Goal: Communication & Community: Answer question/provide support

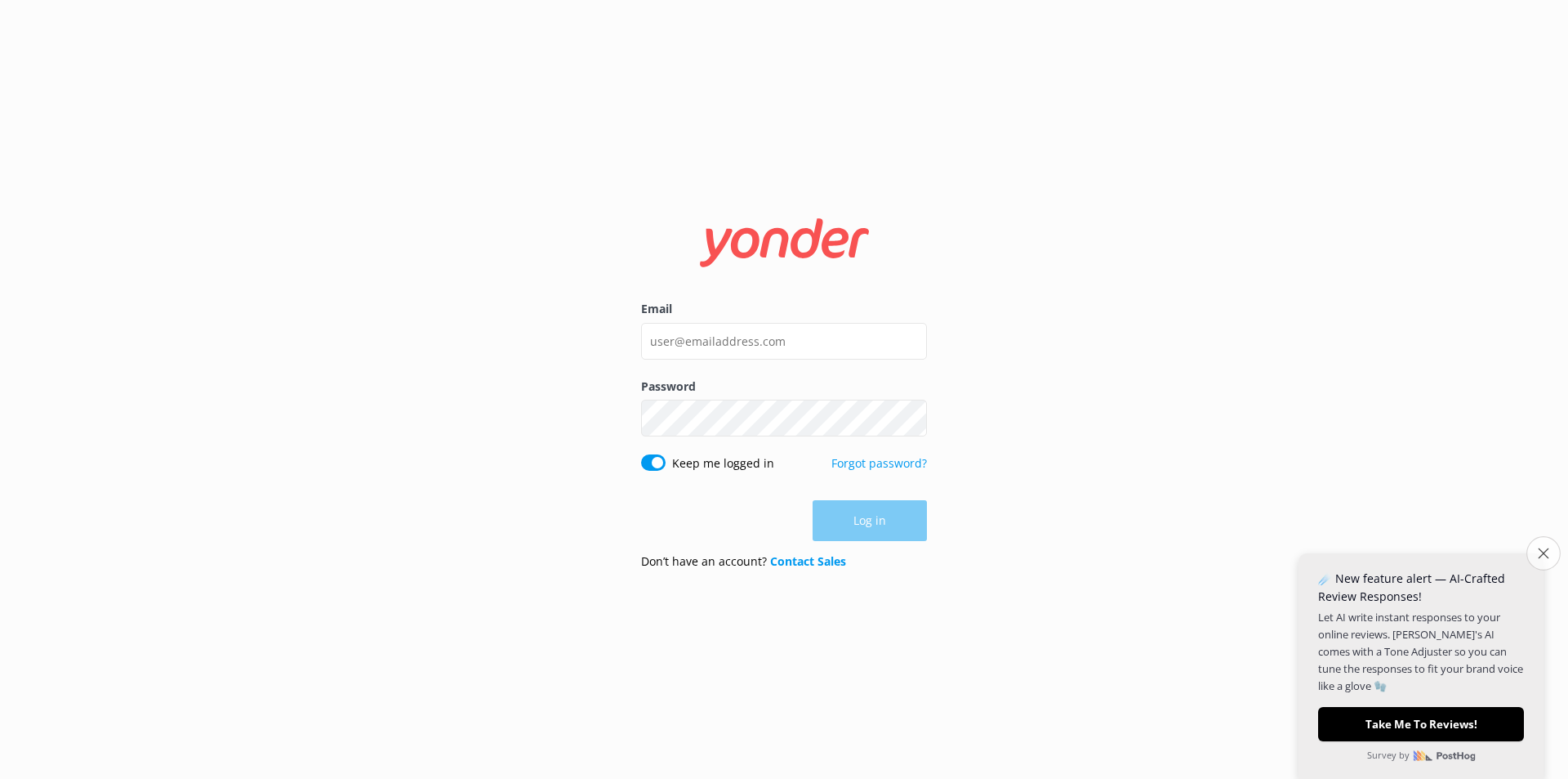
click at [1545, 558] on icon "Close survey" at bounding box center [1543, 553] width 11 height 11
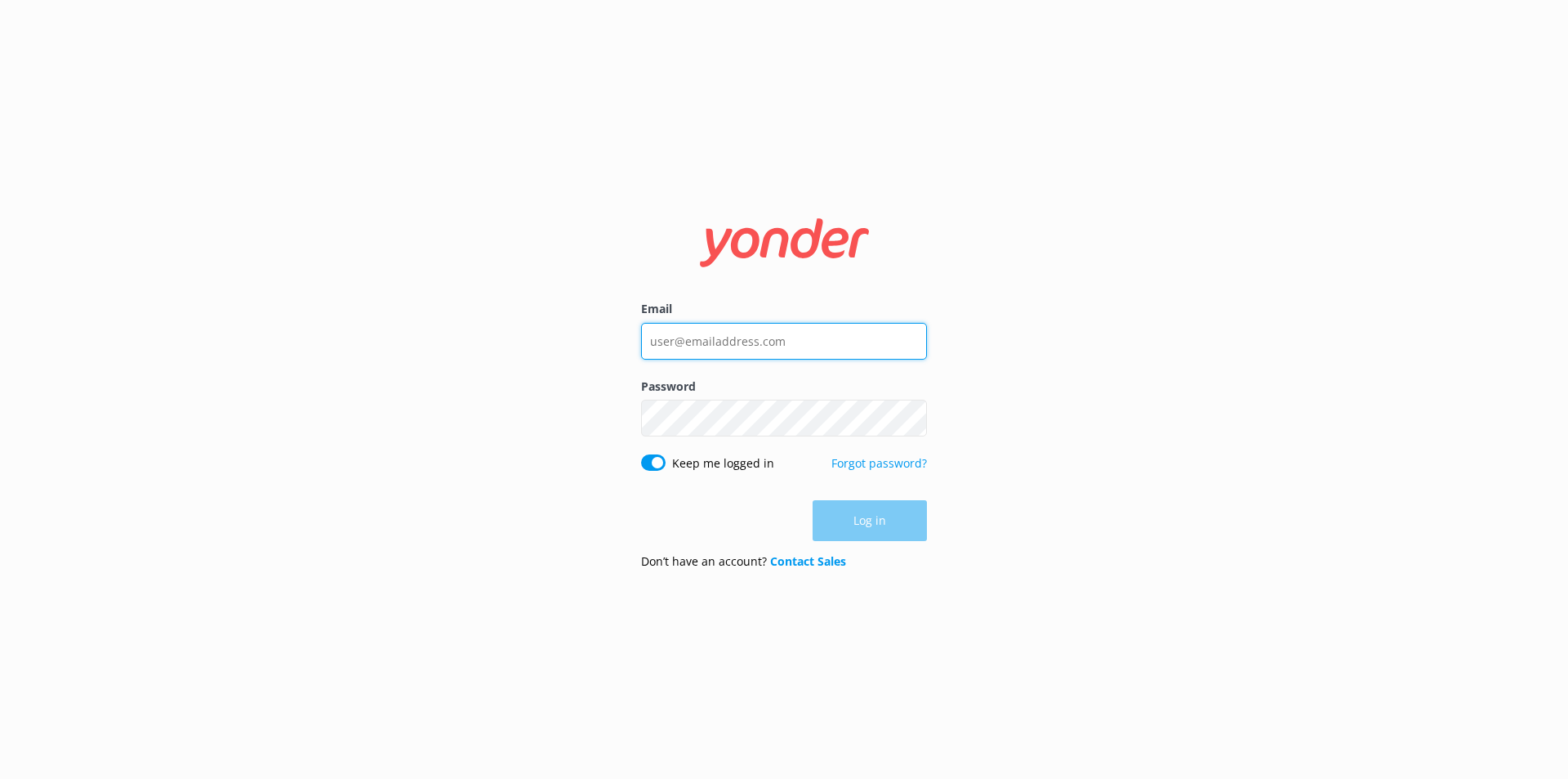
type input "[EMAIL_ADDRESS][DOMAIN_NAME]"
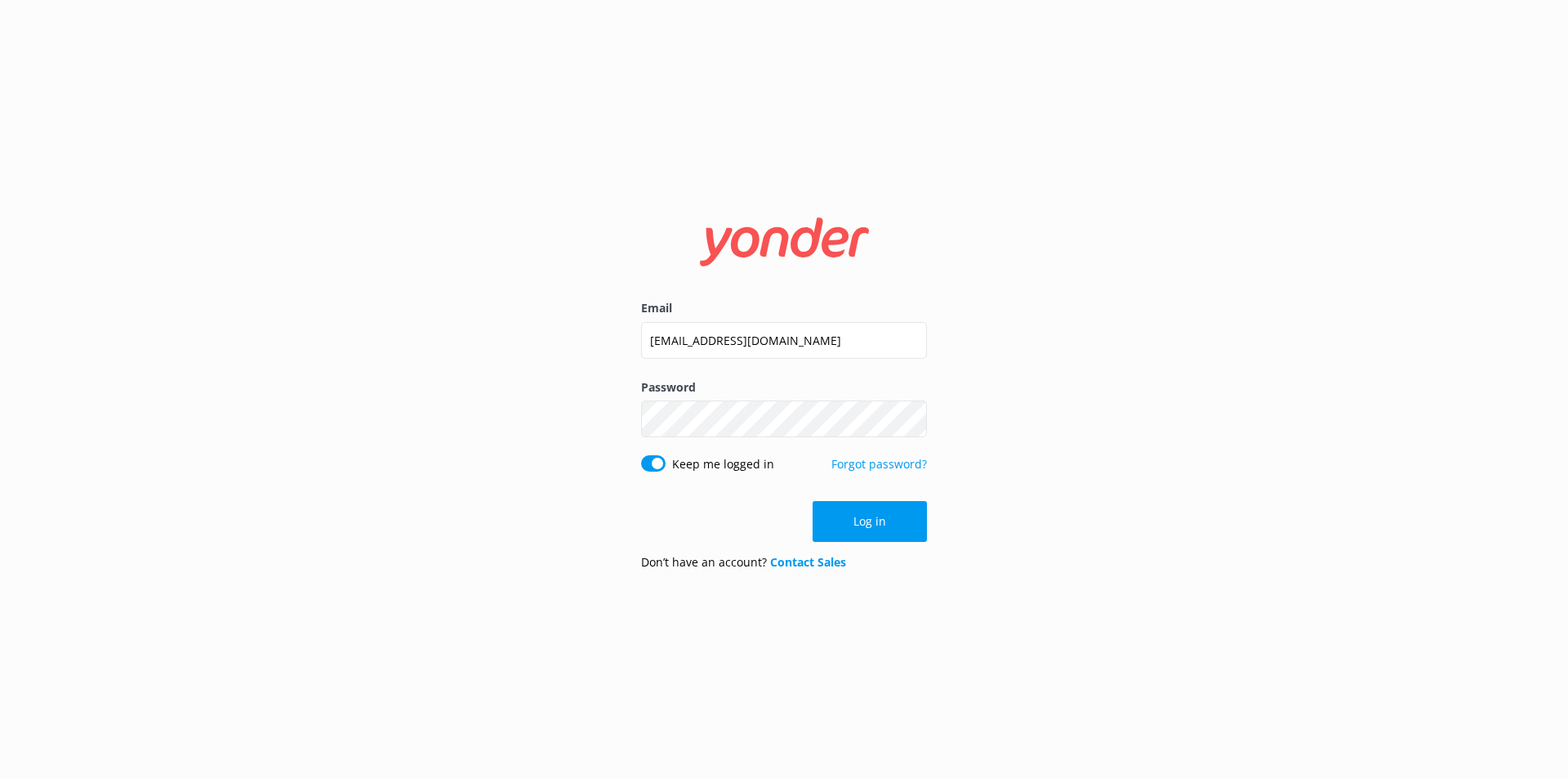
click at [895, 533] on button "Log in" at bounding box center [870, 521] width 115 height 41
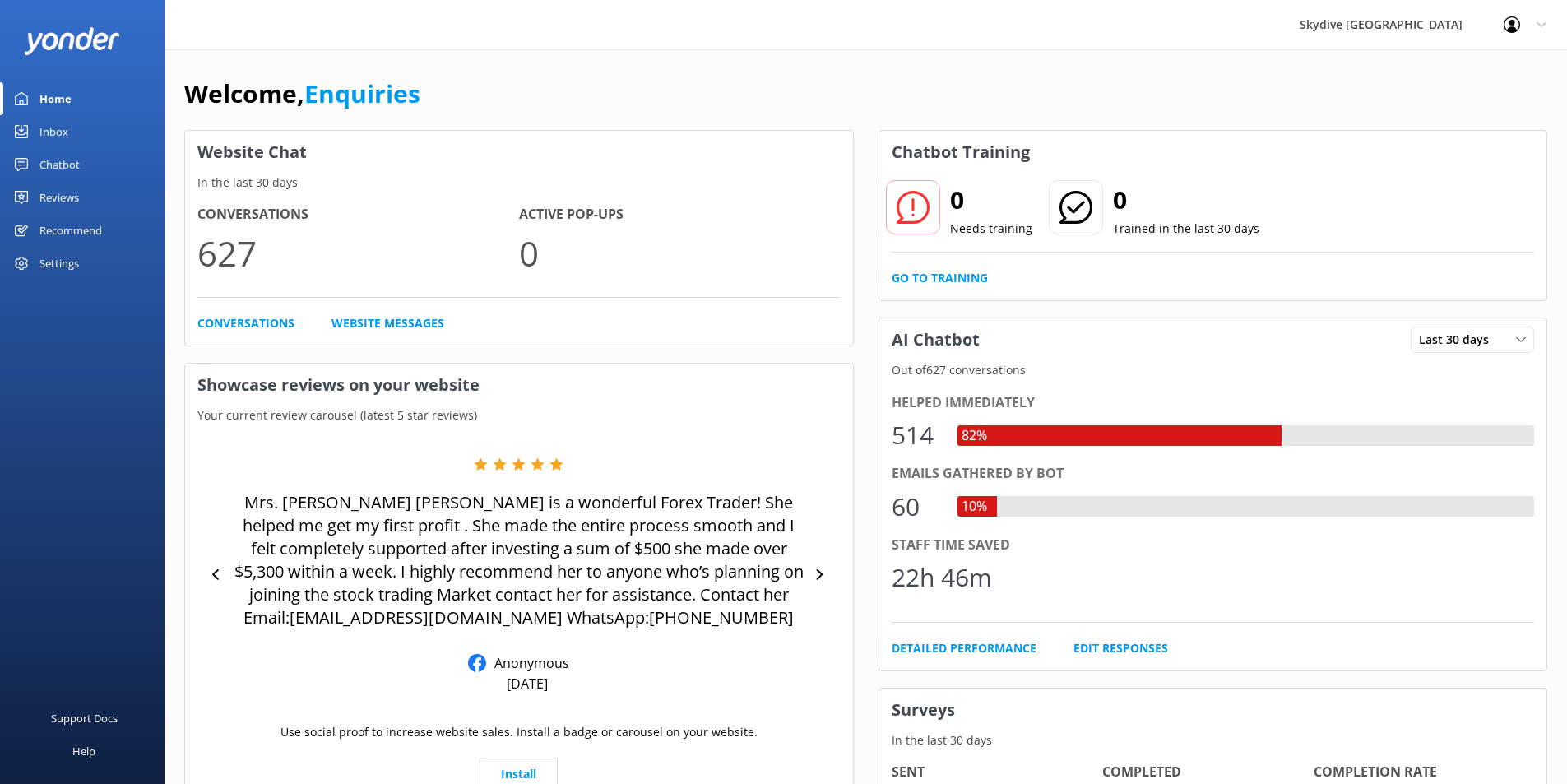
click at [44, 127] on div "Inbox" at bounding box center [53, 131] width 29 height 33
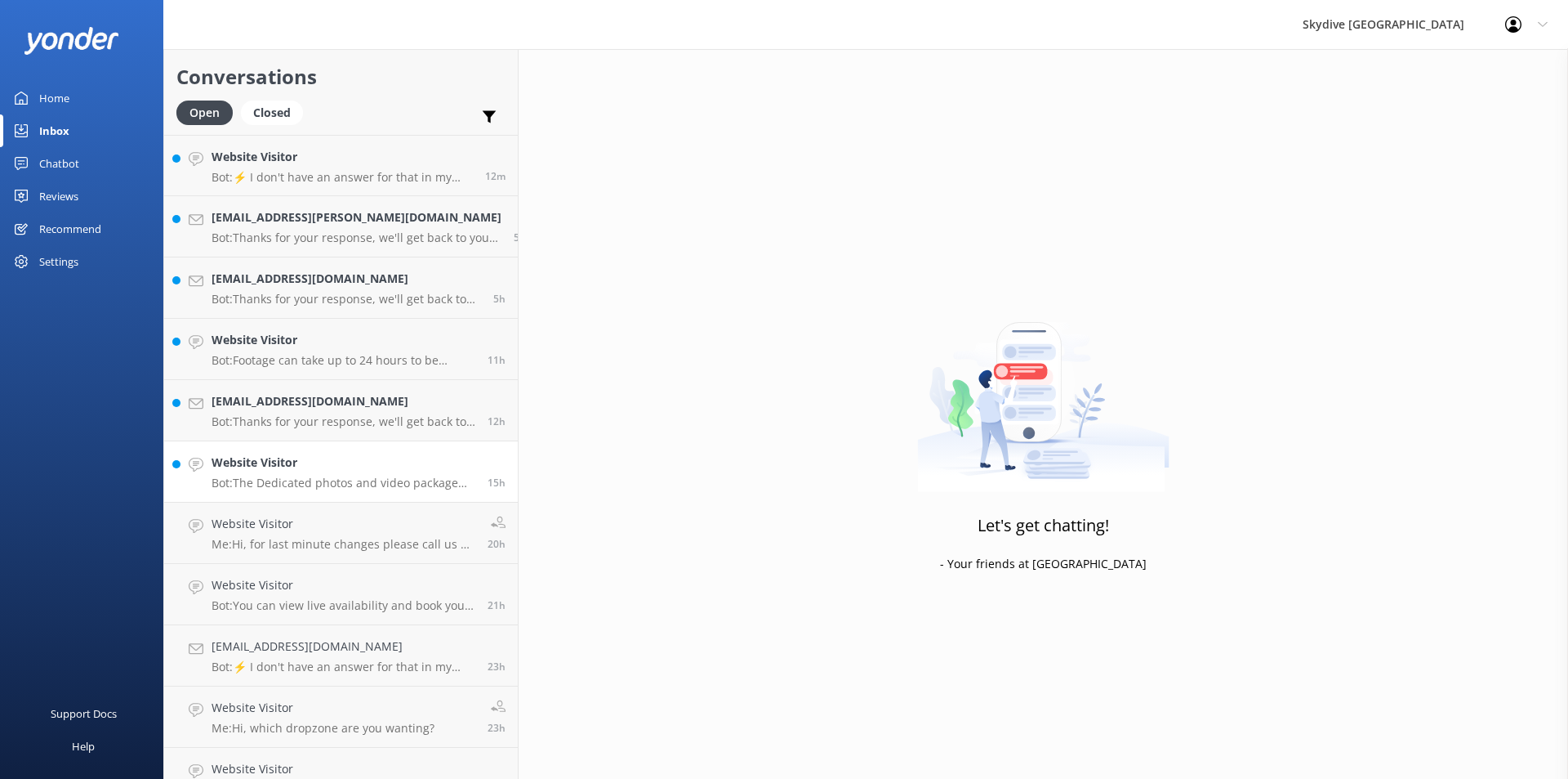
click at [260, 465] on h4 "Website Visitor" at bounding box center [343, 463] width 263 height 18
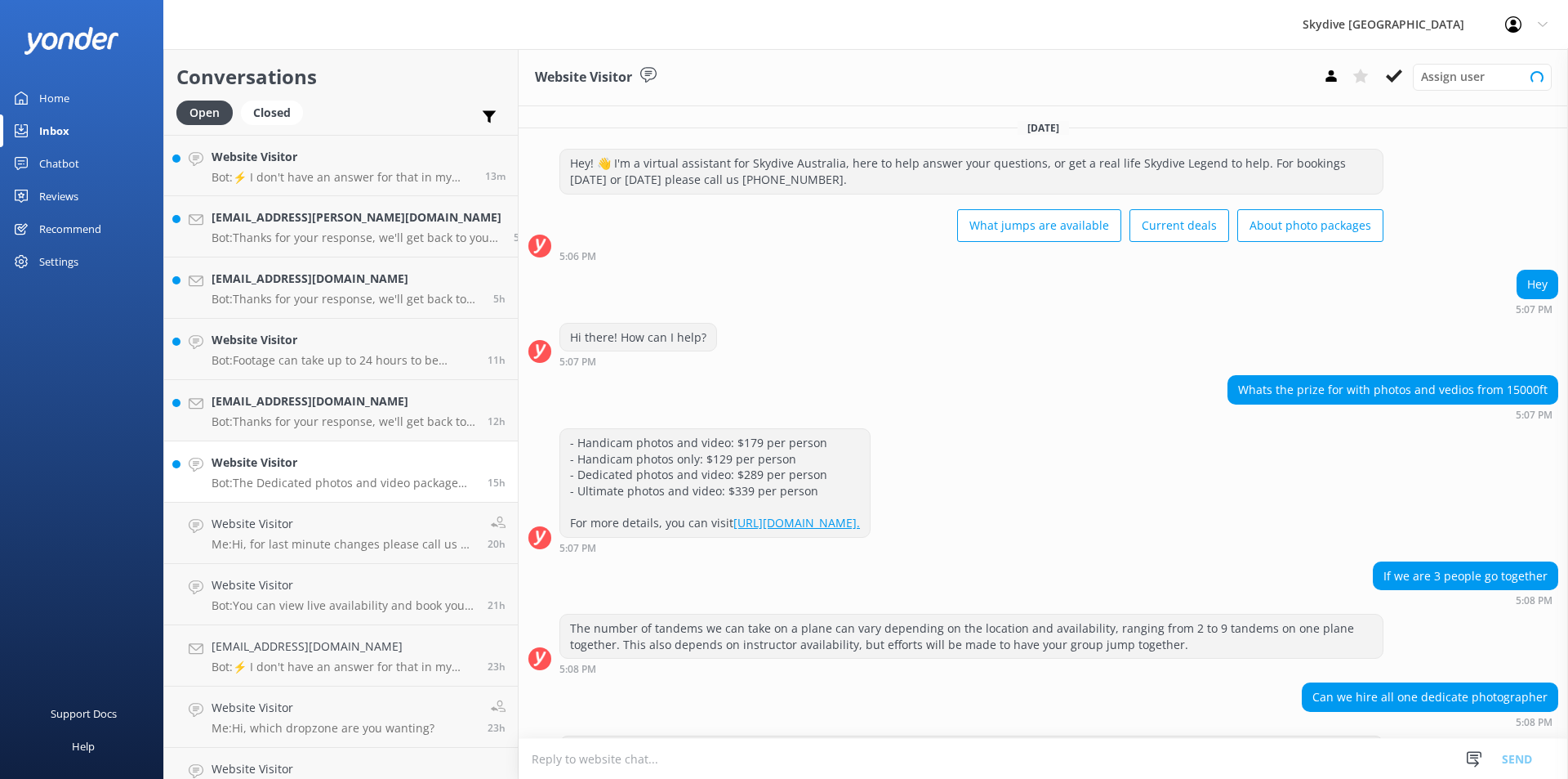
scroll to position [67, 0]
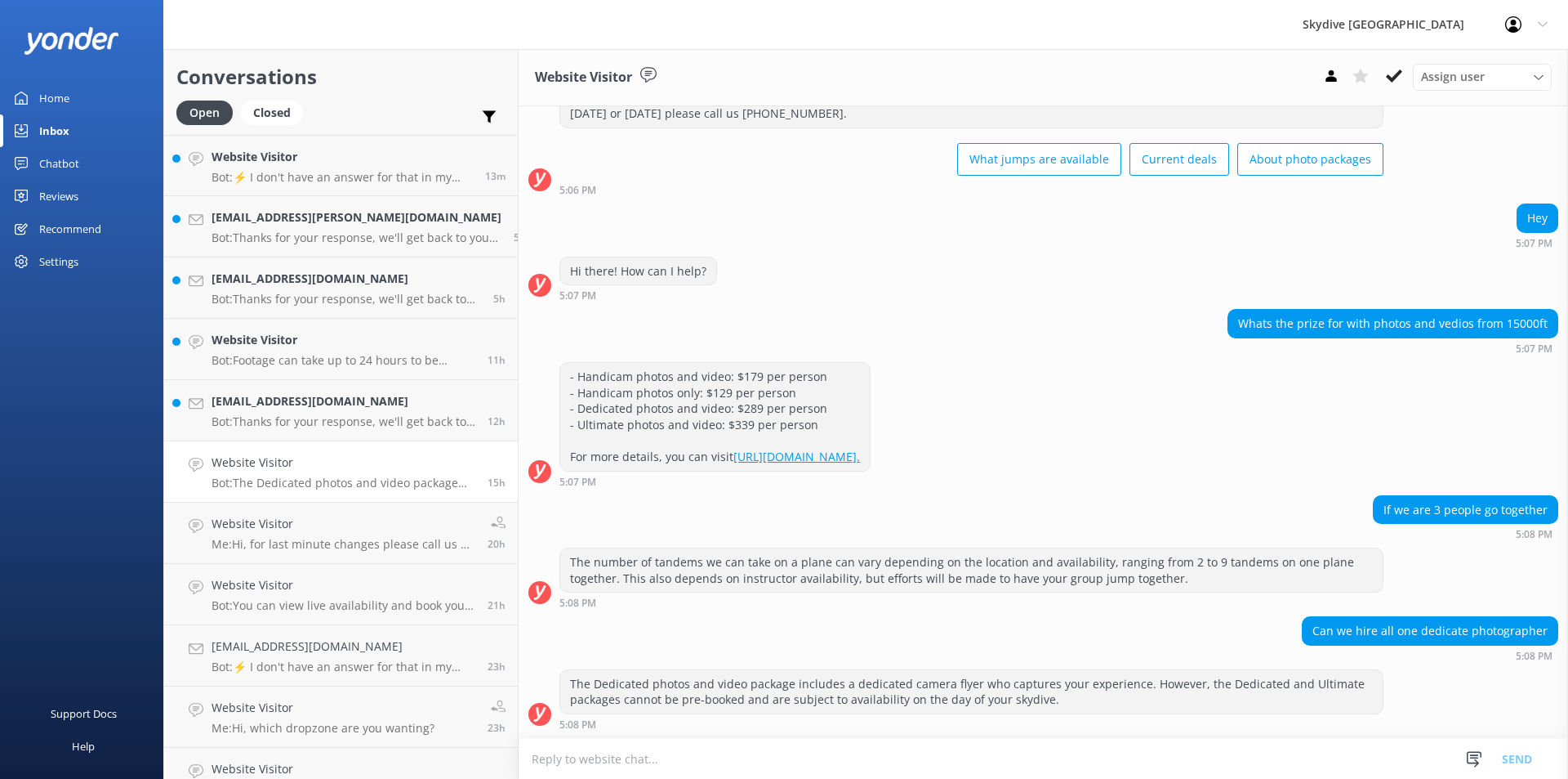
click at [574, 754] on textarea at bounding box center [1042, 758] width 1049 height 40
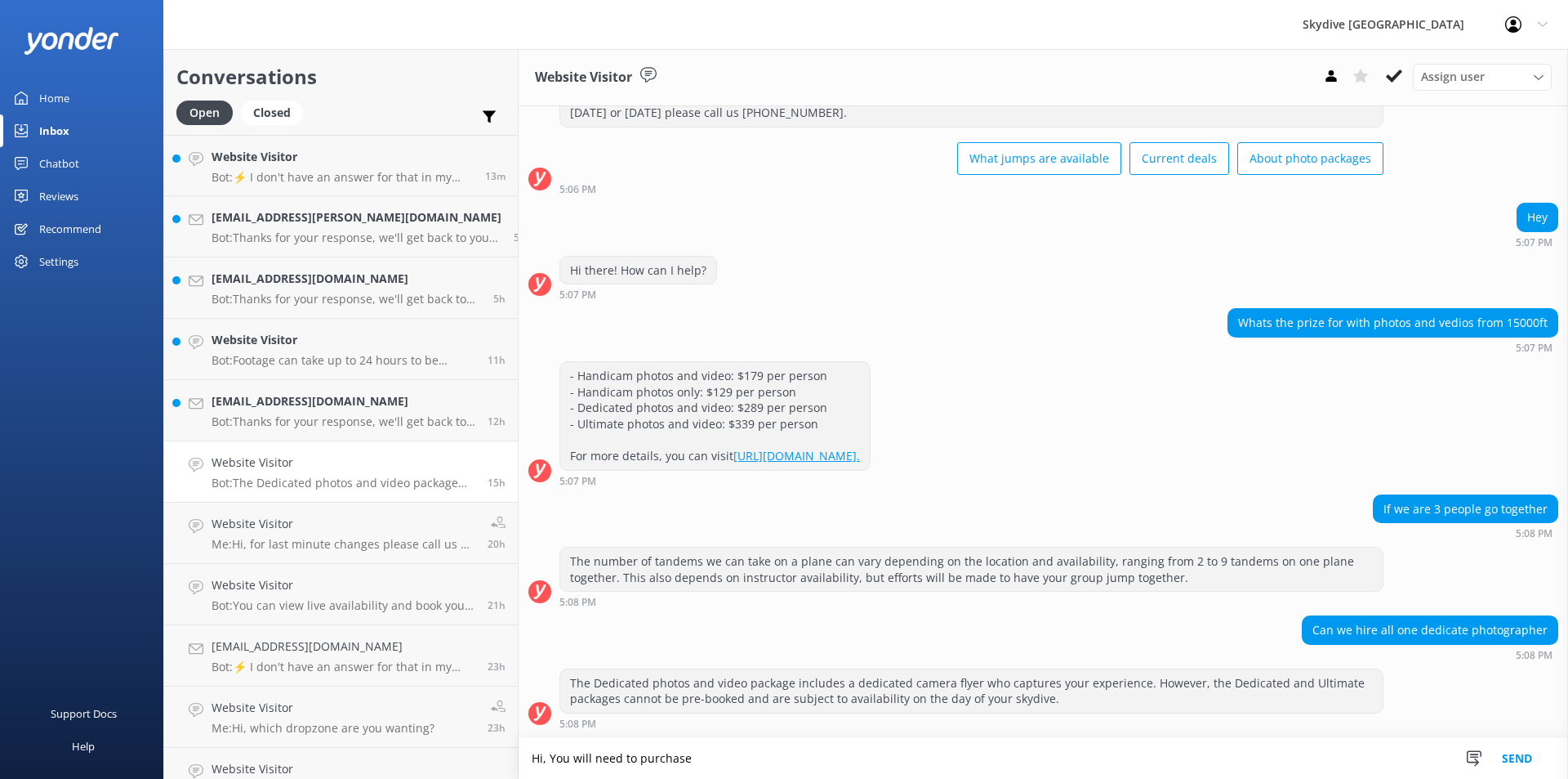
type textarea "Hi, You will need to purchase"
click at [522, 764] on textarea "Hi, You will need to purchase" at bounding box center [1042, 758] width 1049 height 41
drag, startPoint x: 621, startPoint y: 759, endPoint x: 489, endPoint y: 753, distance: 132.1
click at [489, 753] on div "Conversations Open Closed Important Assigned to me Unassigned Website Visitor B…" at bounding box center [866, 414] width 1404 height 730
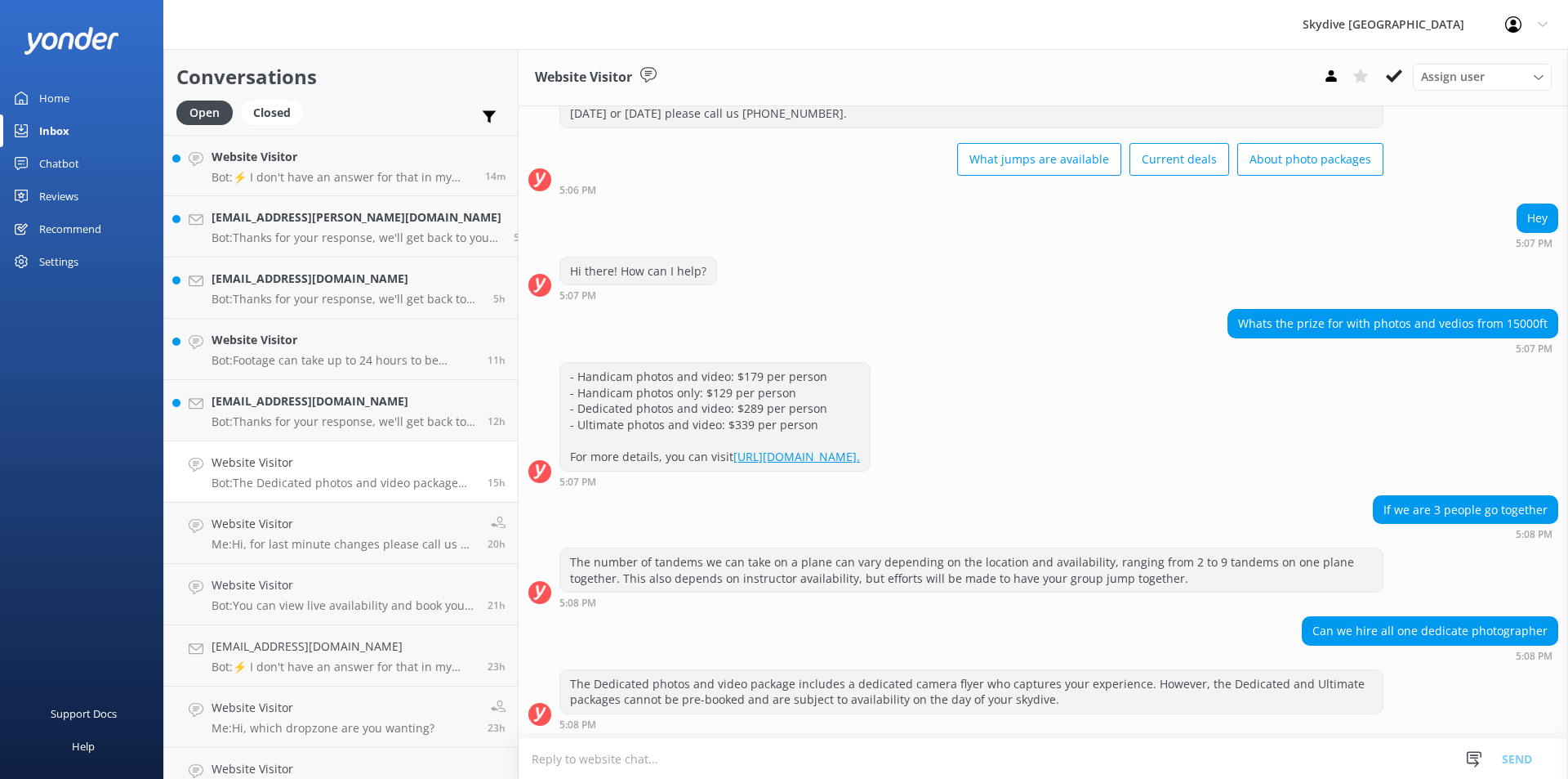
scroll to position [67, 0]
click at [299, 401] on h4 "[EMAIL_ADDRESS][DOMAIN_NAME]" at bounding box center [343, 401] width 263 height 18
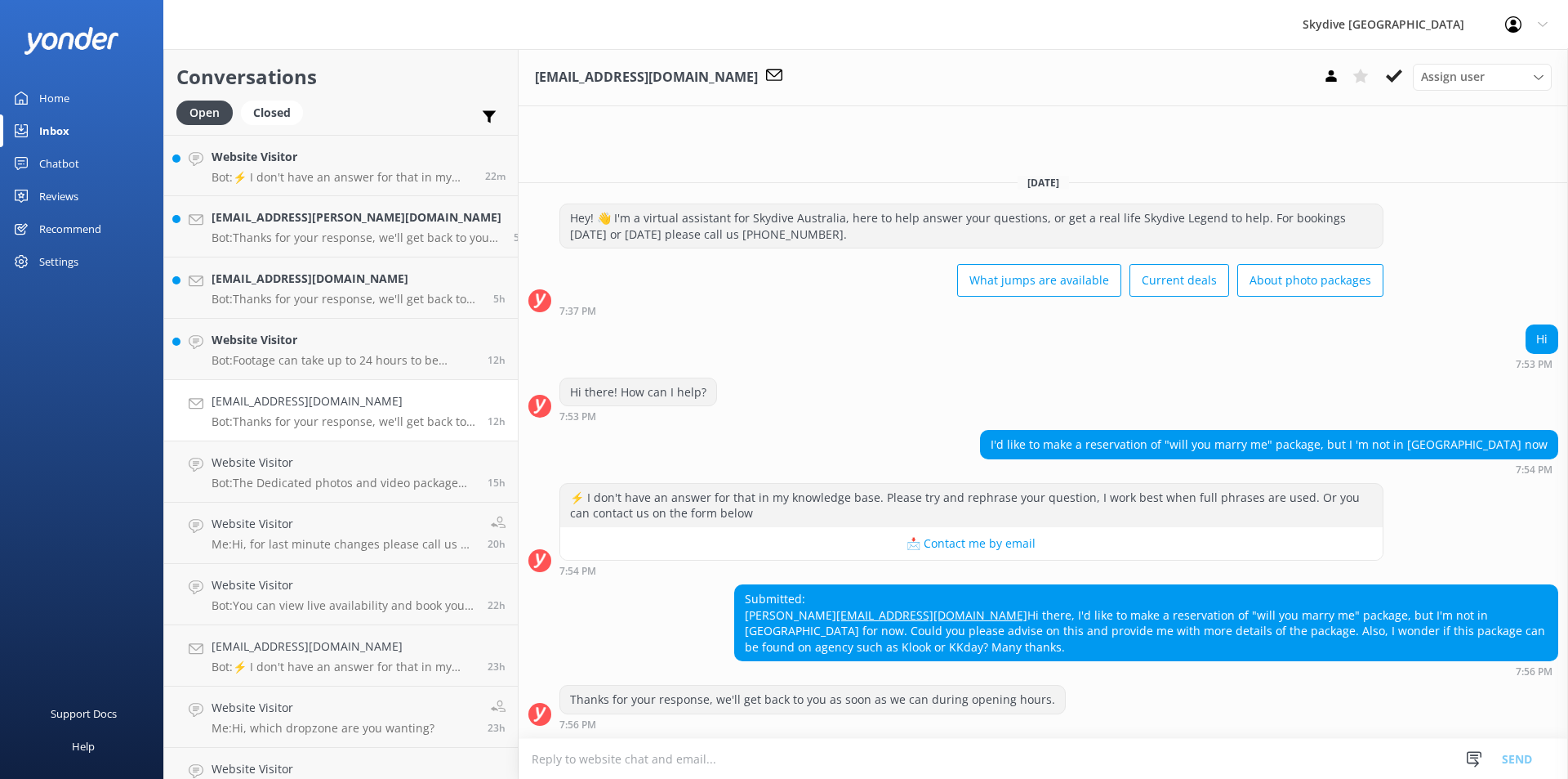
click at [665, 750] on textarea at bounding box center [1042, 758] width 1049 height 40
click at [836, 615] on link "[EMAIL_ADDRESS][DOMAIN_NAME]" at bounding box center [931, 615] width 191 height 16
click at [531, 759] on textarea at bounding box center [1042, 758] width 1049 height 40
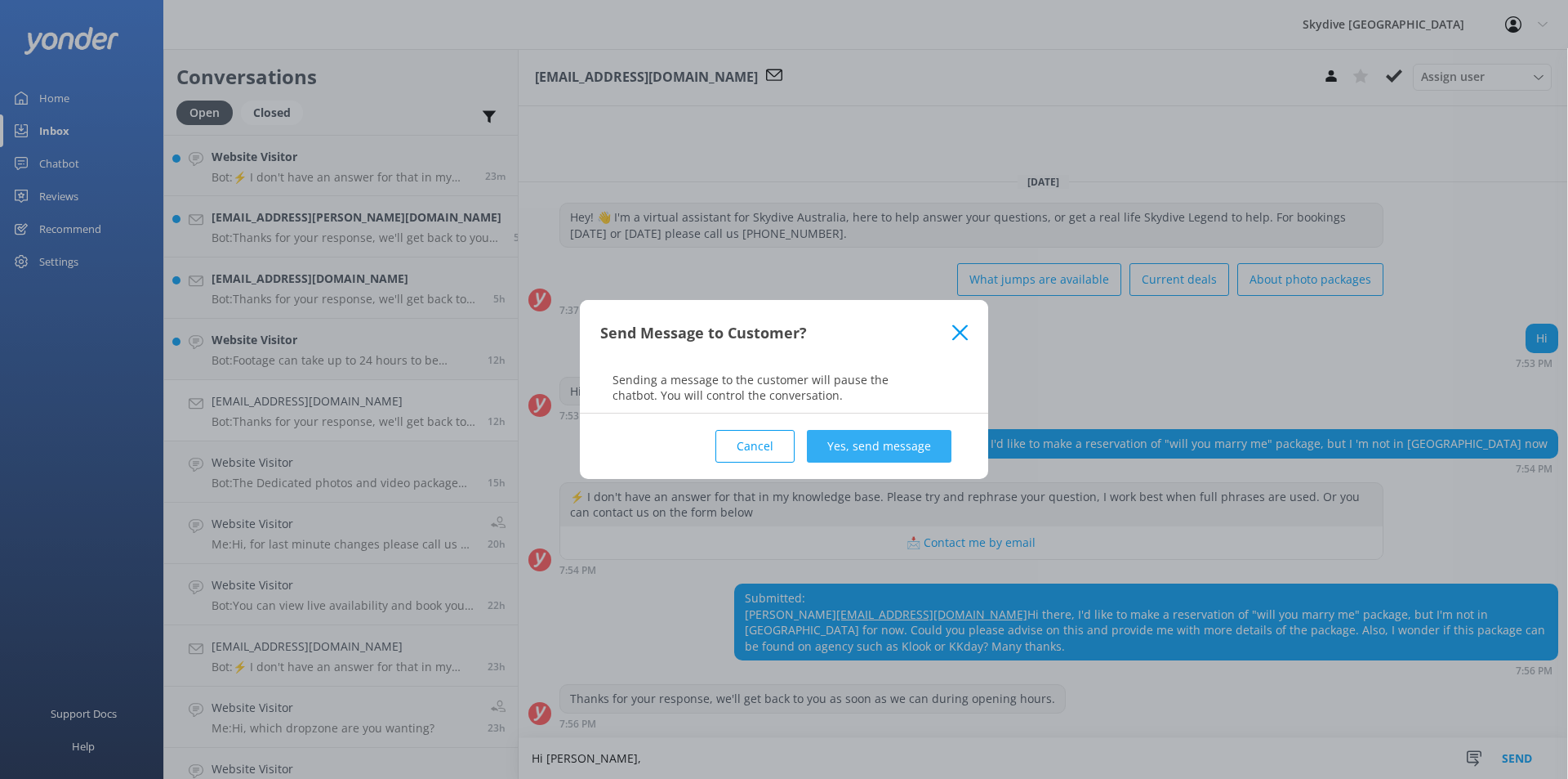
type textarea "Hi [PERSON_NAME],"
click at [875, 442] on button "Yes, send message" at bounding box center [879, 446] width 145 height 32
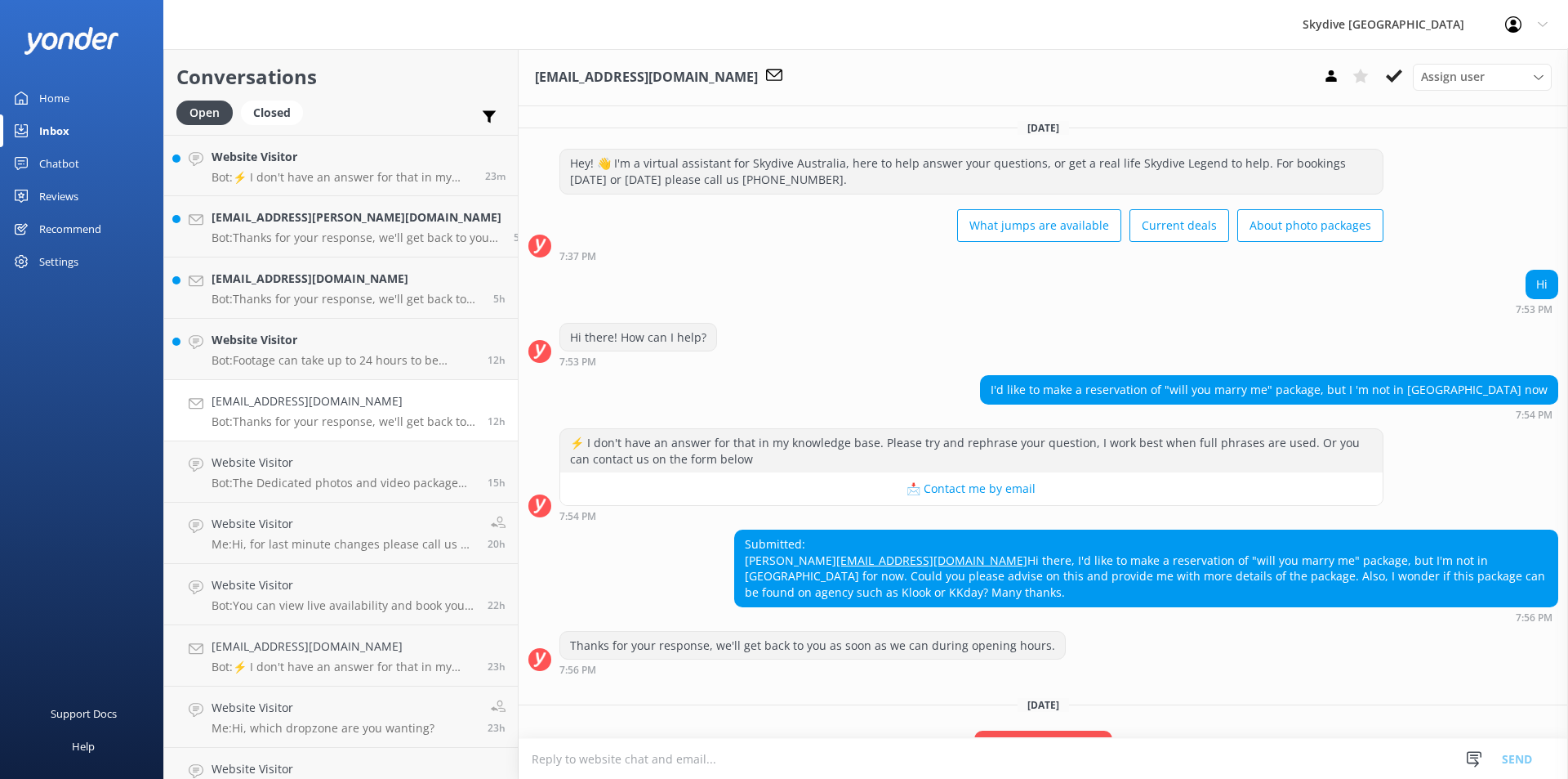
scroll to position [98, 0]
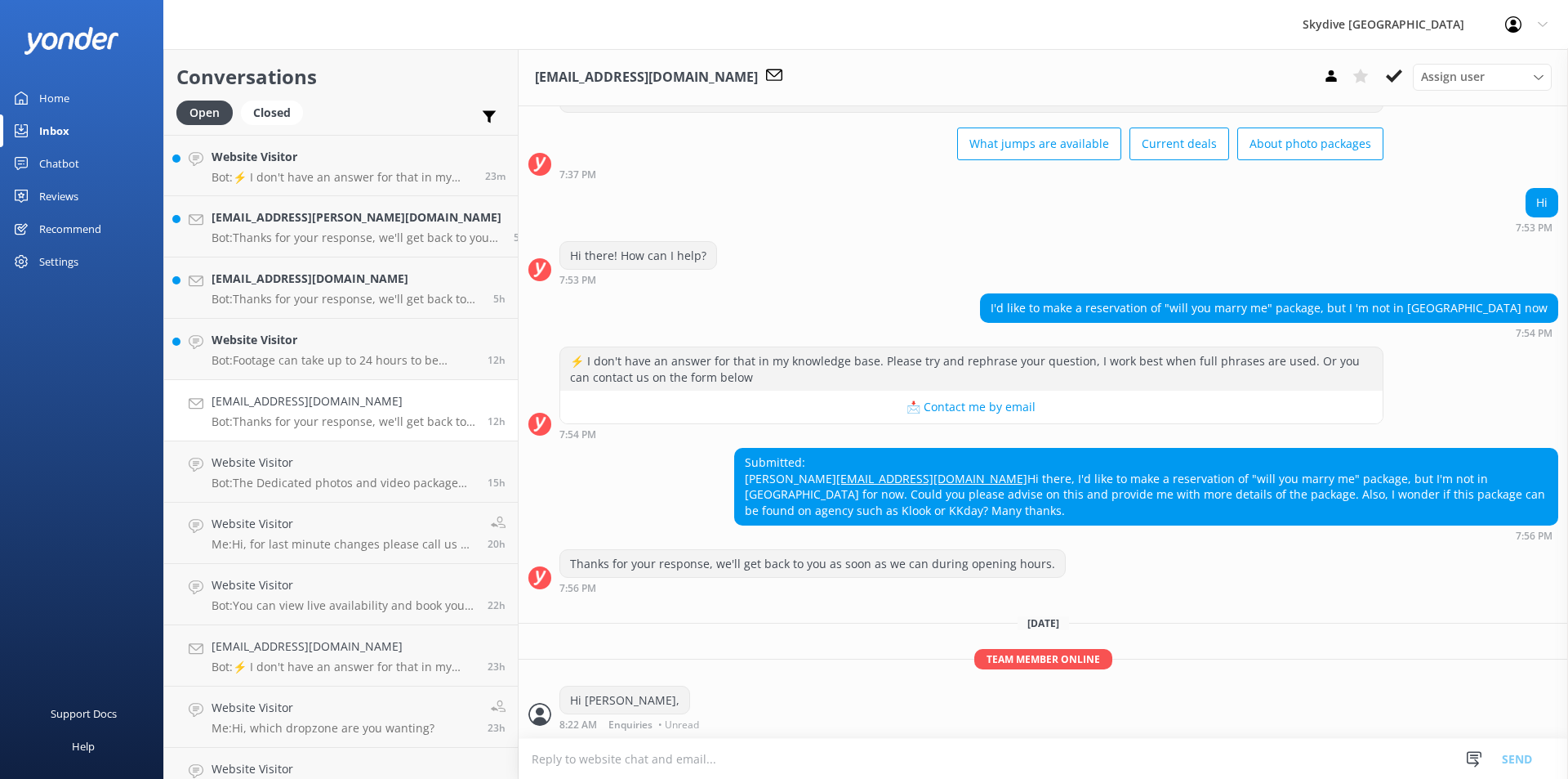
click at [580, 706] on div "Hi [PERSON_NAME]," at bounding box center [625, 700] width 129 height 27
click at [581, 698] on div "Hi [PERSON_NAME]," at bounding box center [625, 700] width 129 height 27
click at [549, 750] on textarea at bounding box center [1042, 758] width 1049 height 40
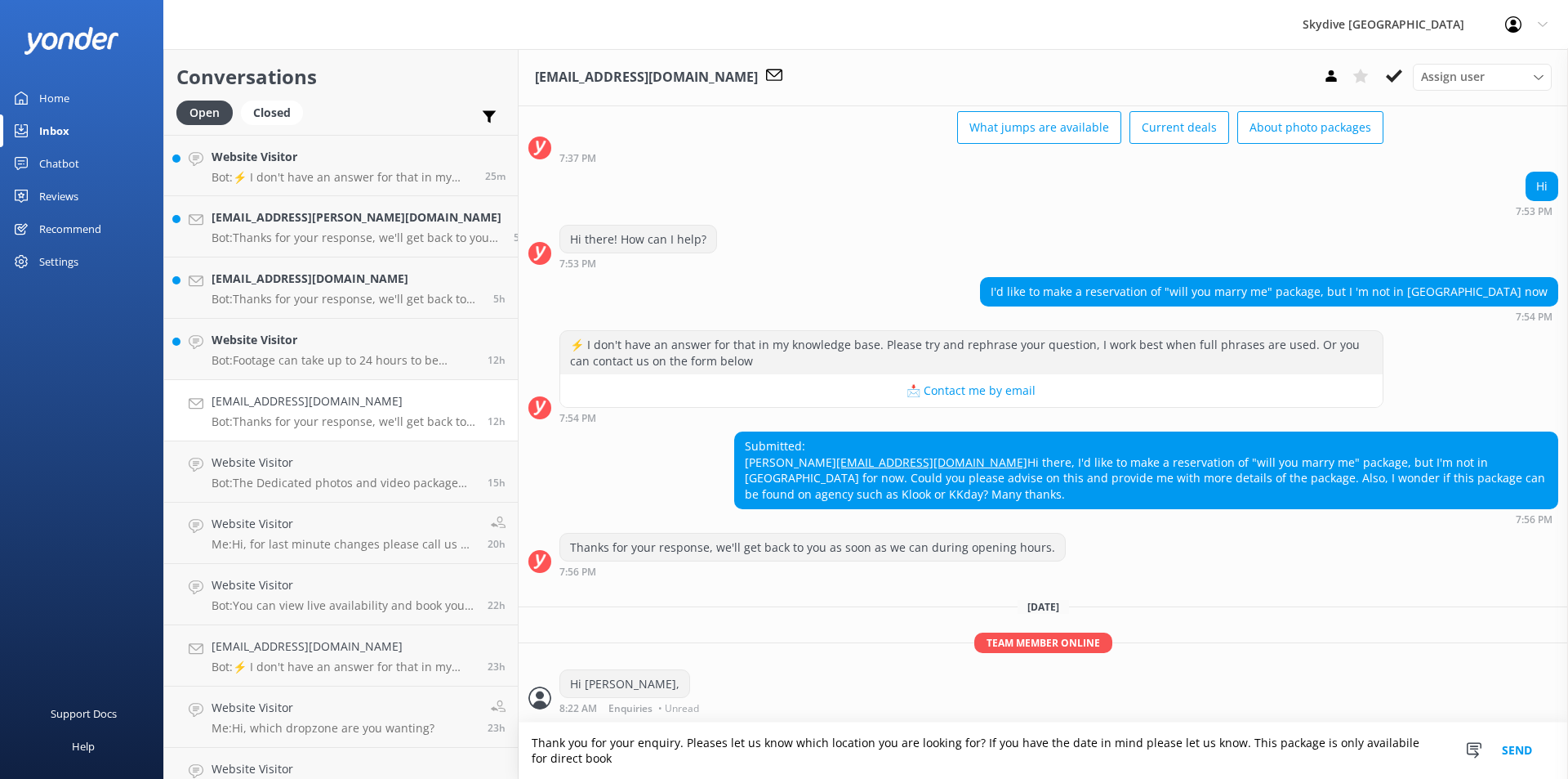
scroll to position [115, 0]
click at [1416, 745] on textarea "Thank you for your enquiry. Pleases let us know which location you are looking …" at bounding box center [1042, 751] width 1049 height 57
type textarea "Thank you for your enquiry. Pleases let us know which location you are looking …"
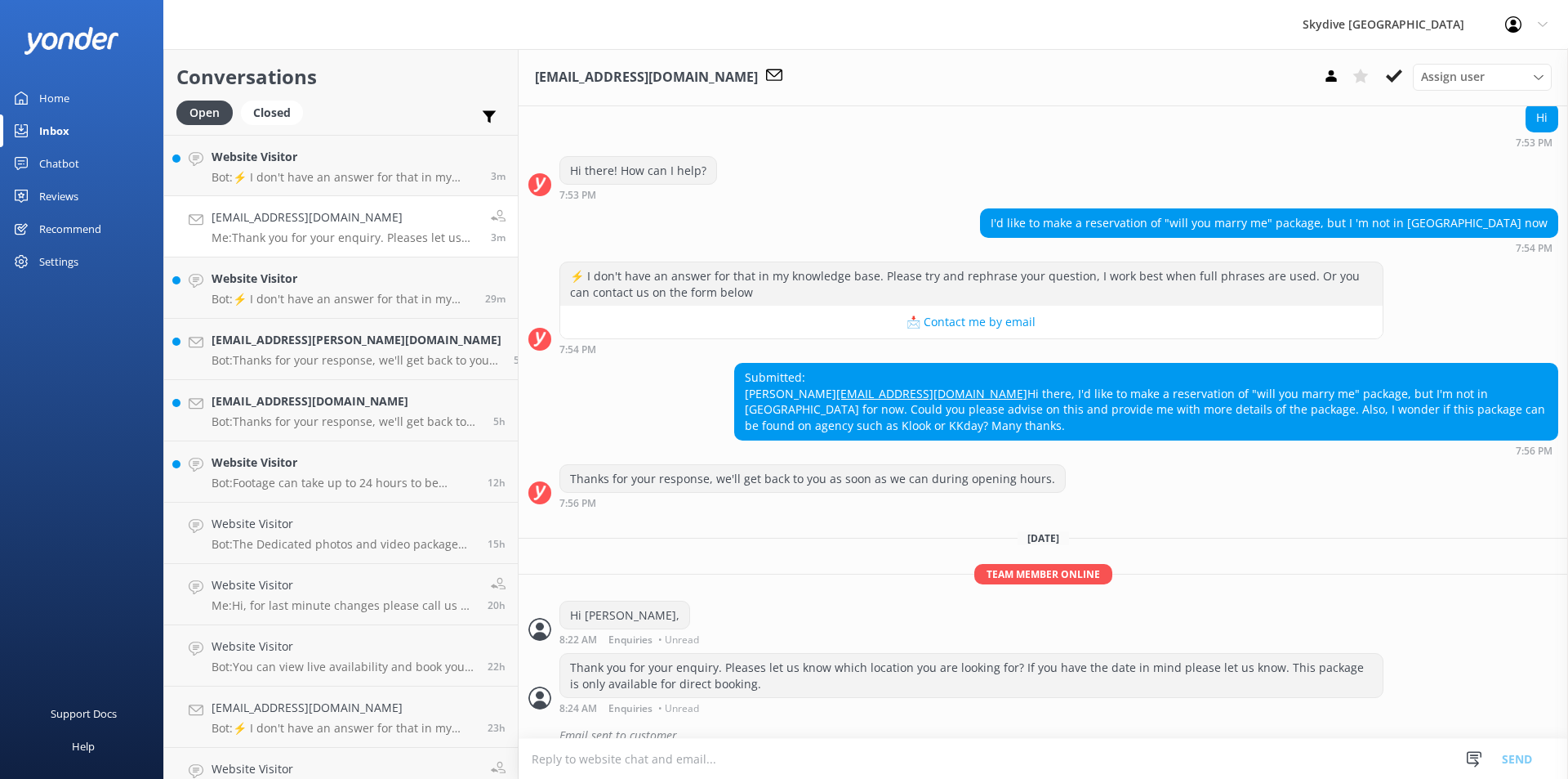
scroll to position [203, 0]
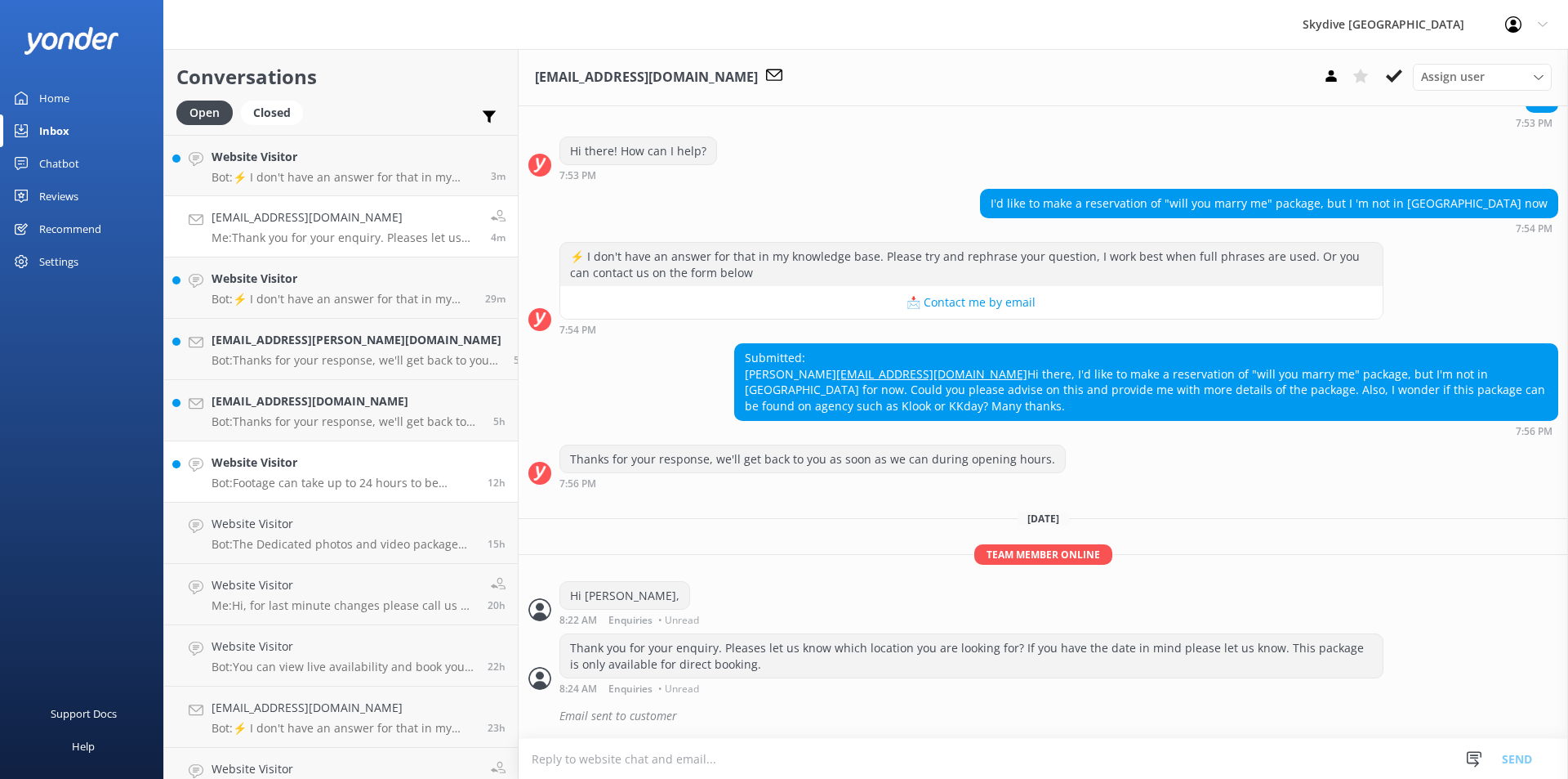
click at [287, 472] on div "Website Visitor Bot: Footage can take up to 24 hours to be ready. If it has bee…" at bounding box center [343, 471] width 263 height 36
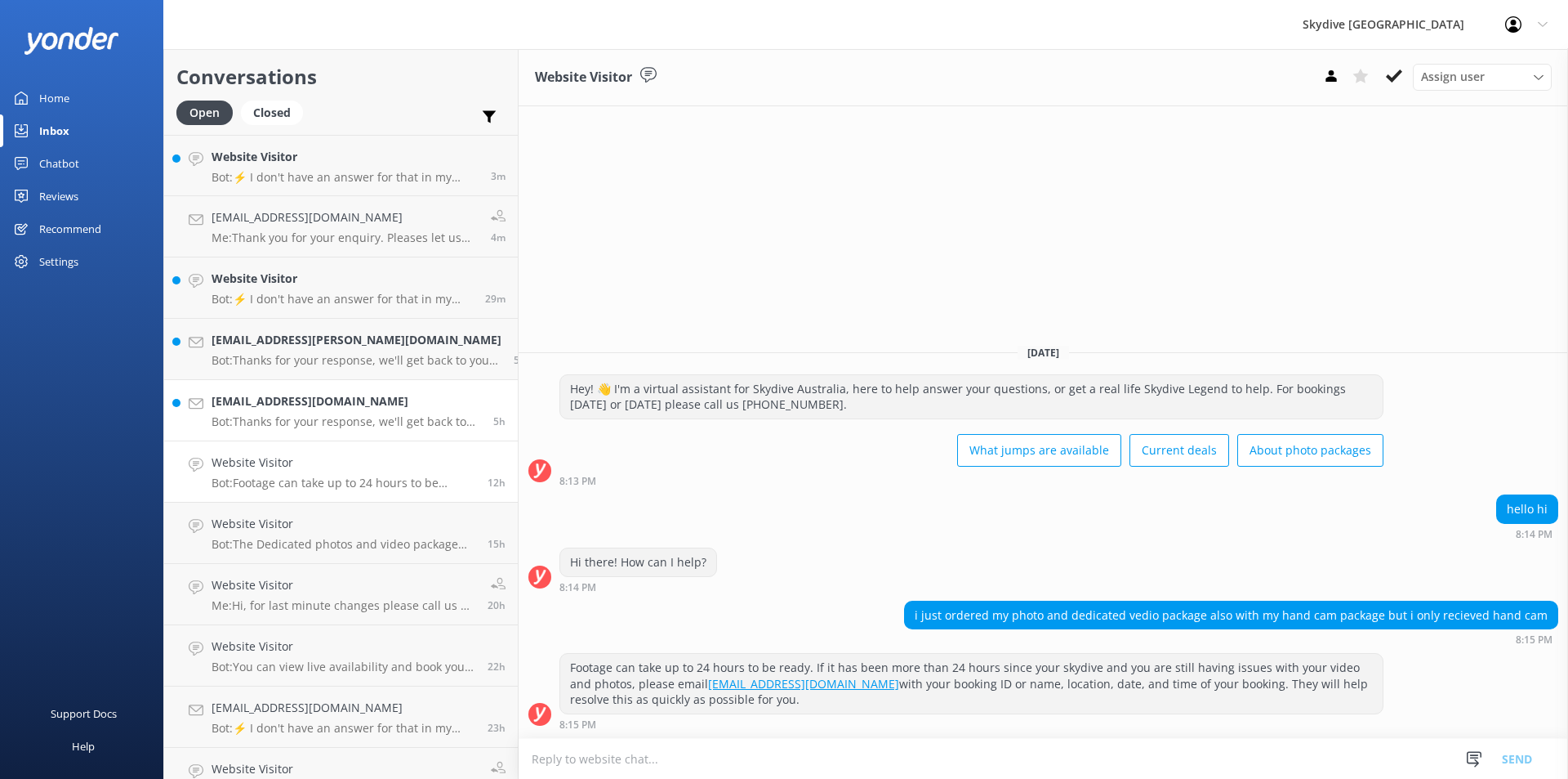
click at [288, 414] on div "[EMAIL_ADDRESS][DOMAIN_NAME] Bot: Thanks for your response, we'll get back to y…" at bounding box center [346, 410] width 269 height 36
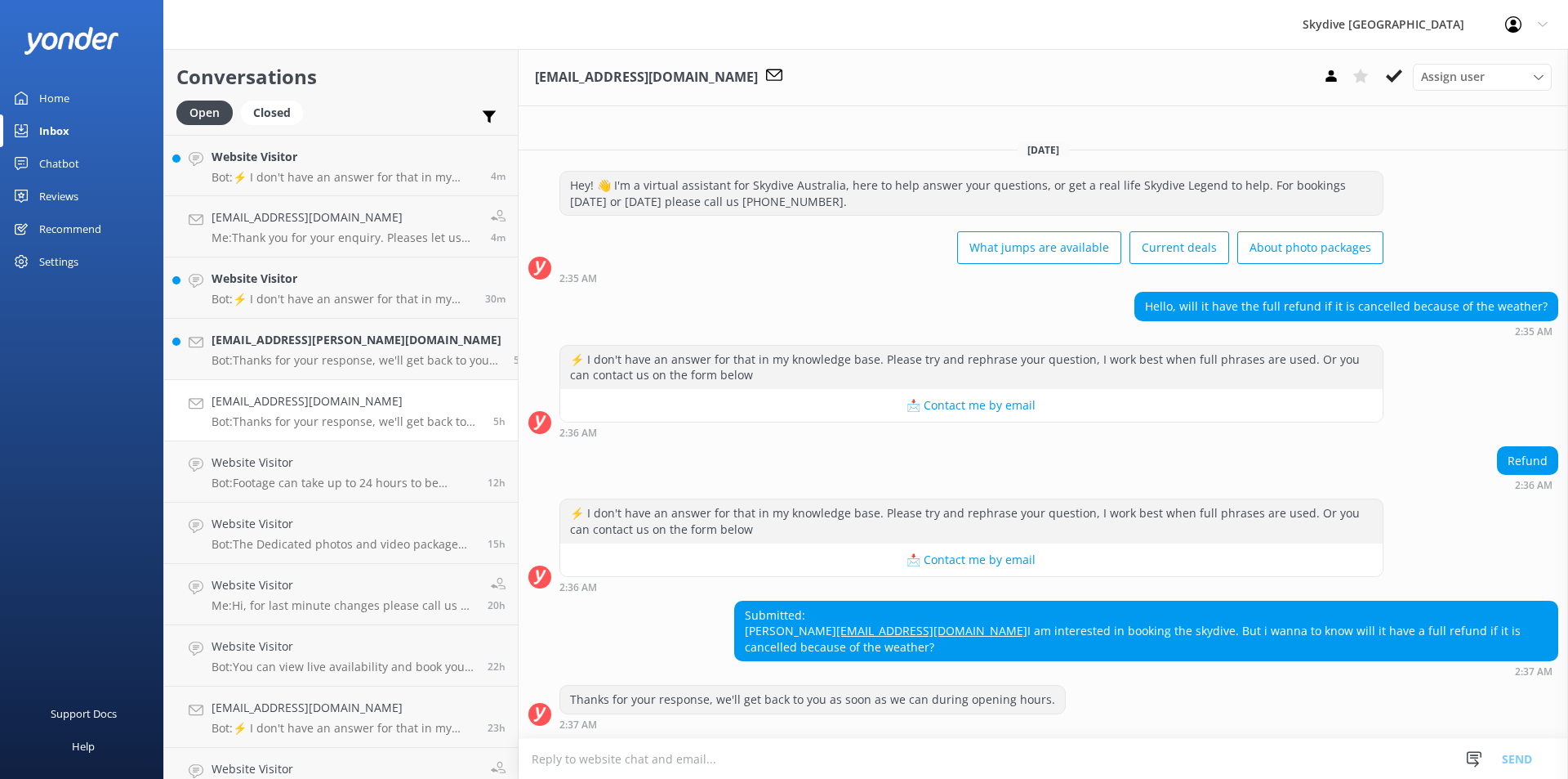
click at [566, 745] on textarea at bounding box center [1042, 758] width 1049 height 40
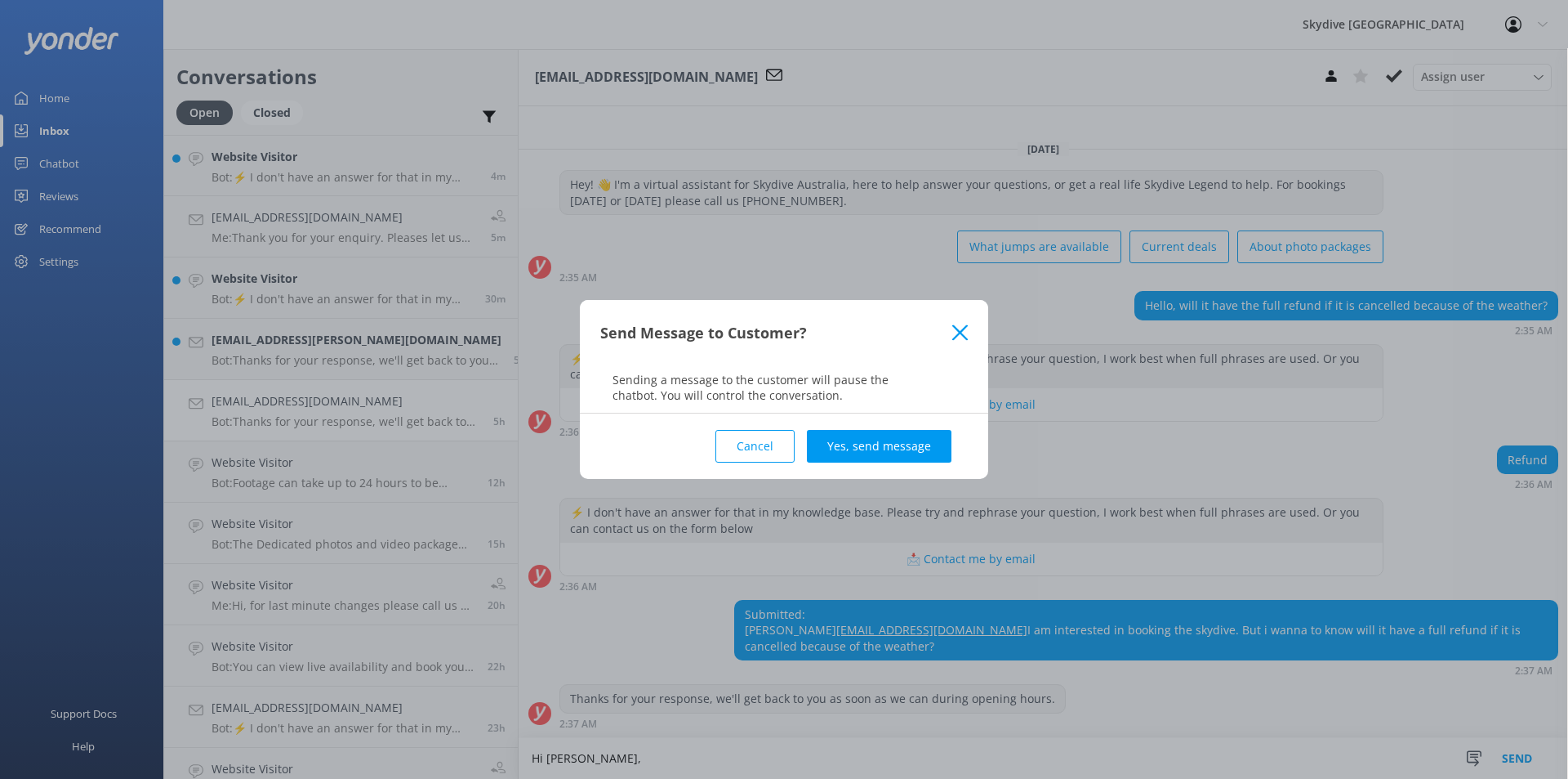
drag, startPoint x: 782, startPoint y: 449, endPoint x: 758, endPoint y: 477, distance: 36.9
click at [779, 450] on button "Cancel" at bounding box center [754, 446] width 79 height 32
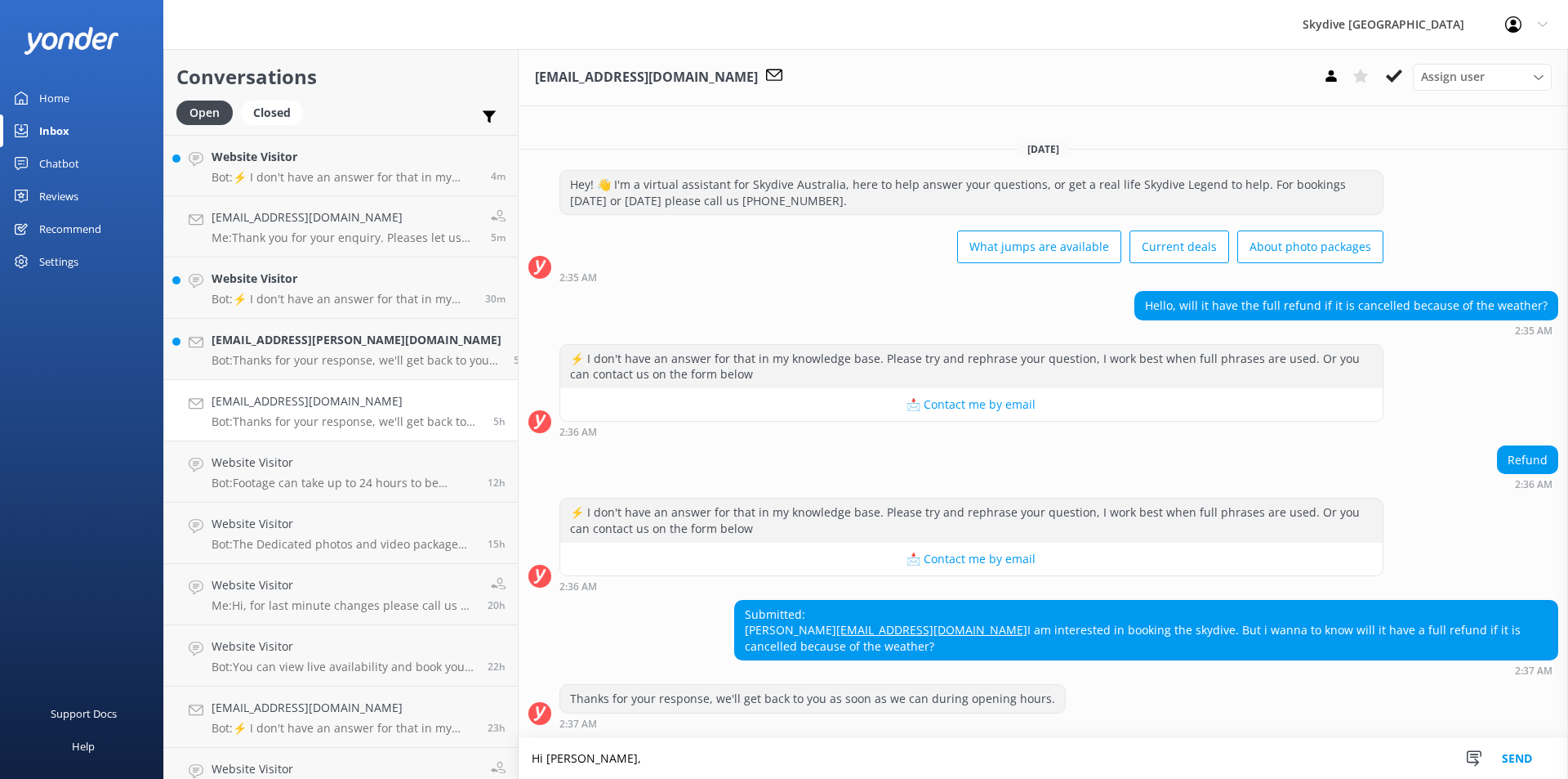
click at [586, 756] on textarea "Hi [PERSON_NAME]," at bounding box center [1042, 758] width 1049 height 41
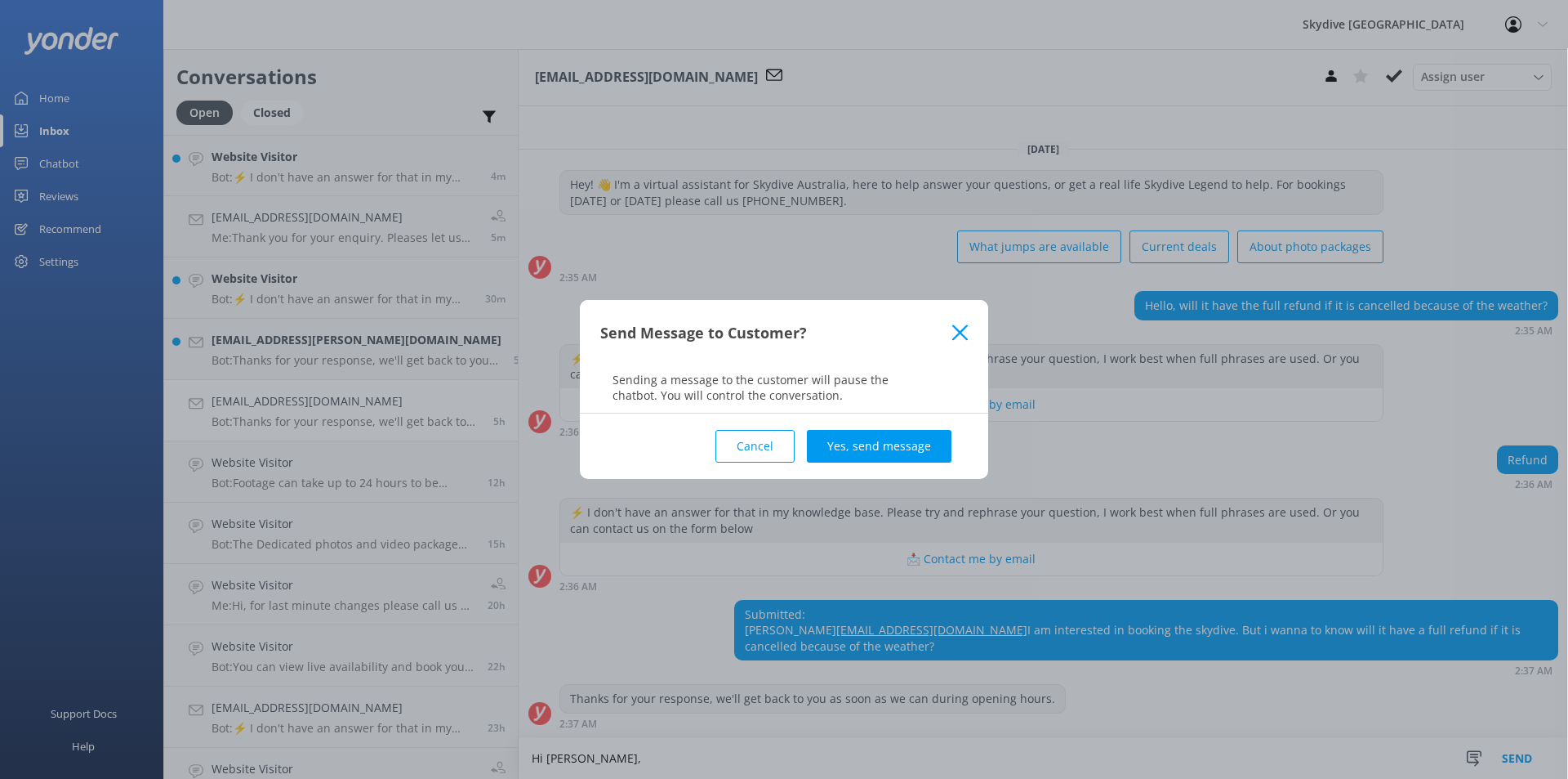
click at [752, 449] on button "Cancel" at bounding box center [754, 446] width 79 height 32
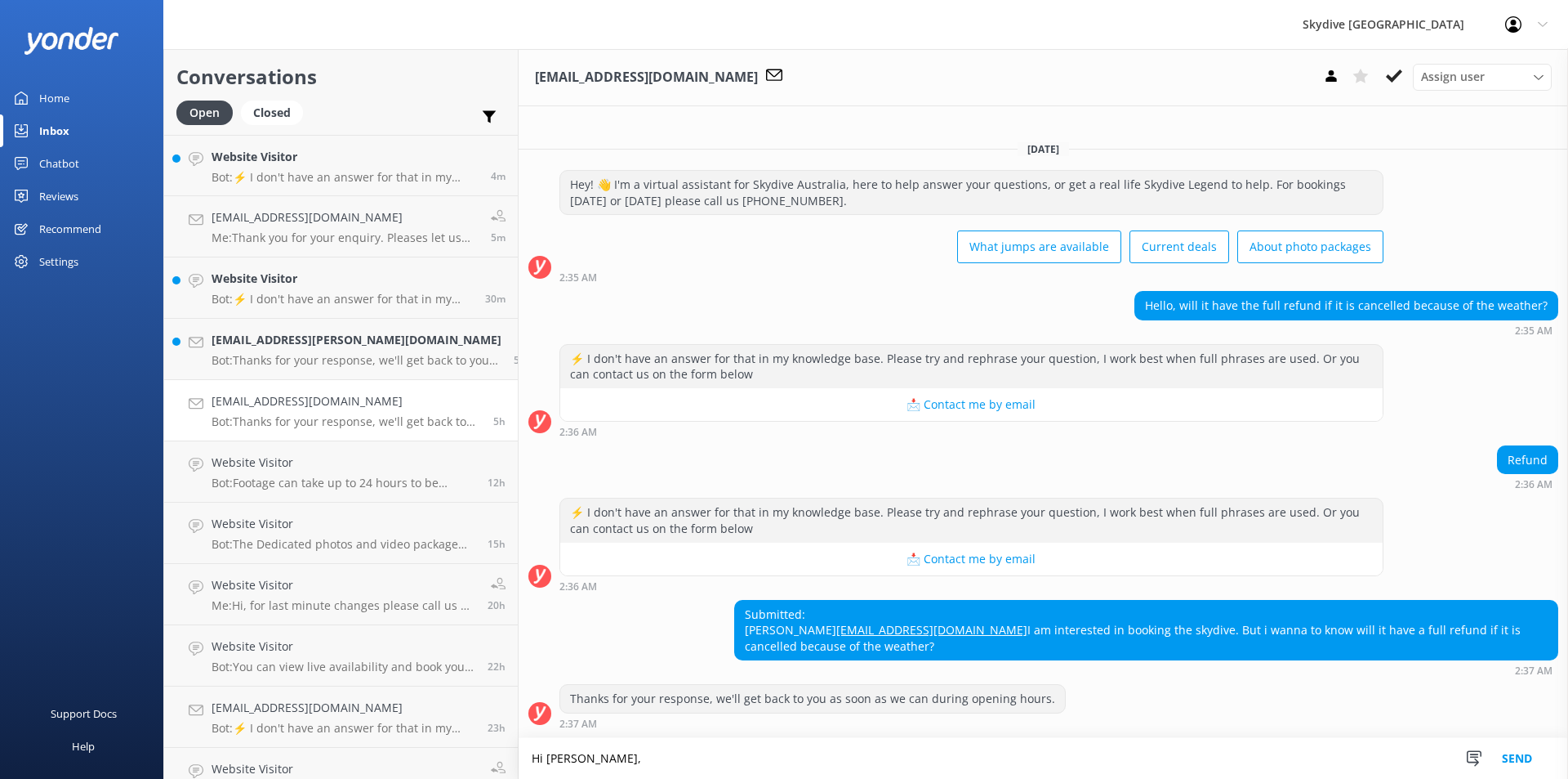
click at [573, 765] on textarea "Hi [PERSON_NAME]," at bounding box center [1042, 758] width 1049 height 41
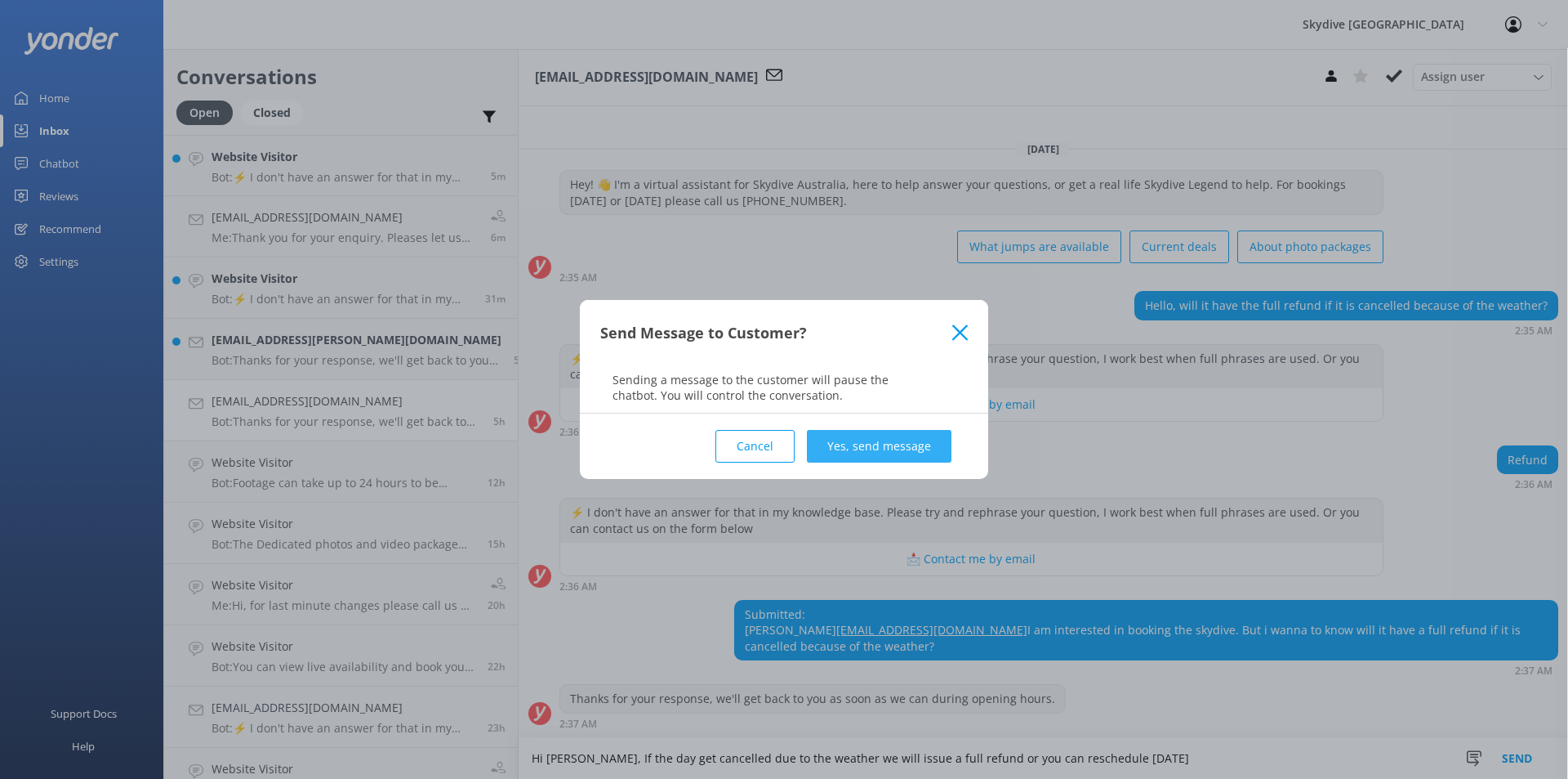
type textarea "Hi [PERSON_NAME], If the day get cancelled due to the weather we will issue a f…"
click at [849, 444] on button "Yes, send message" at bounding box center [879, 446] width 145 height 32
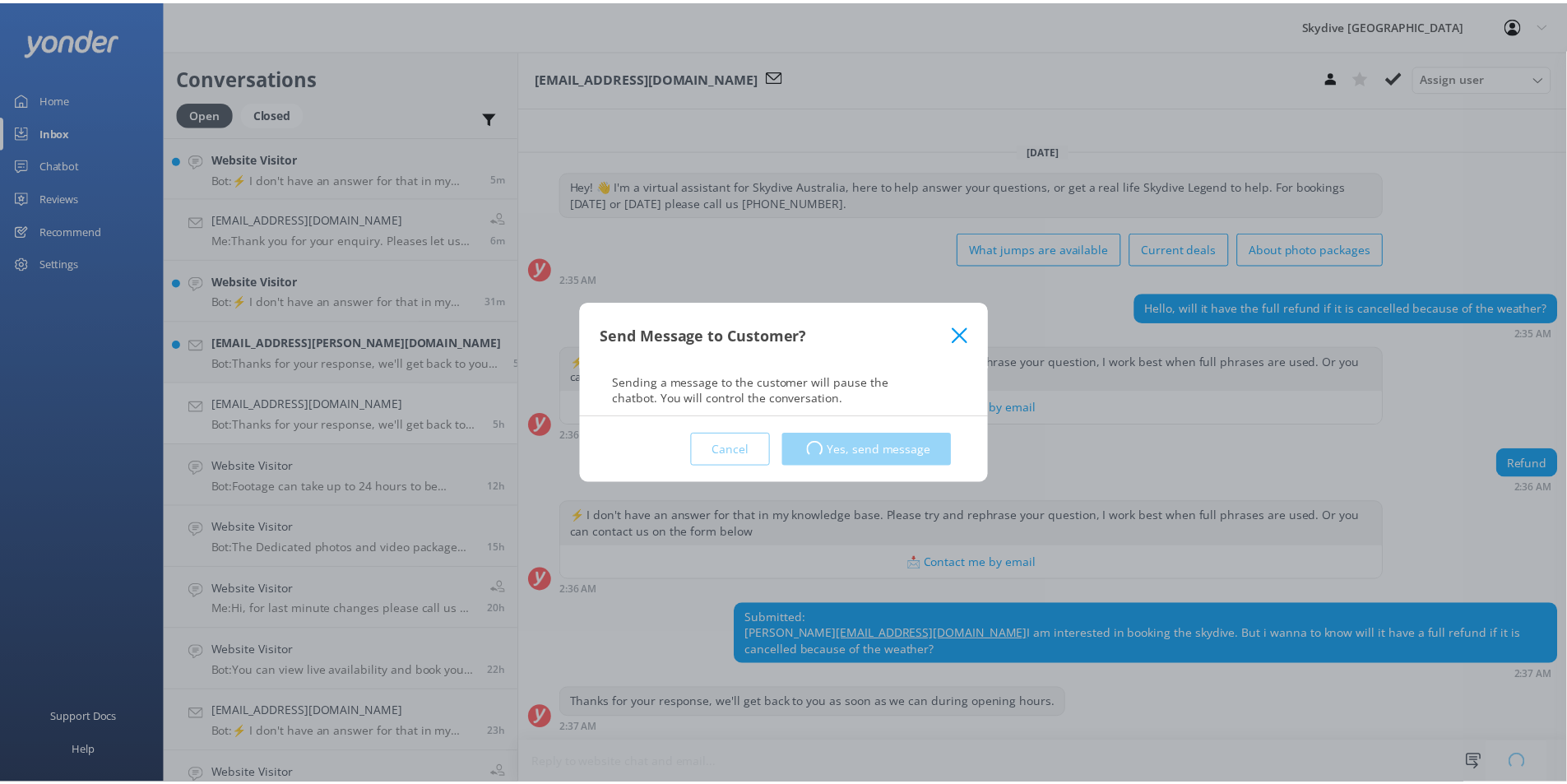
scroll to position [101, 0]
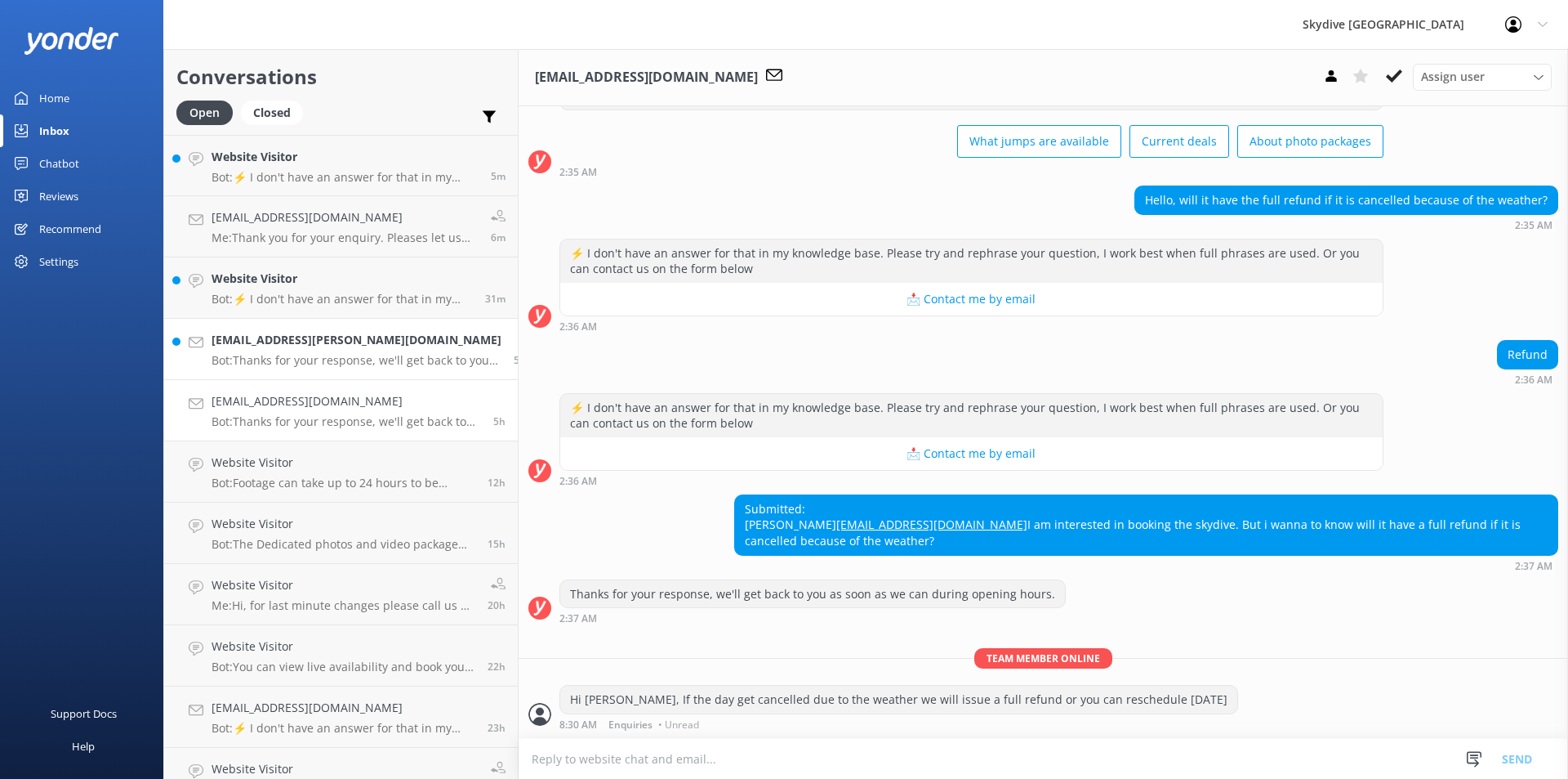
click at [312, 362] on p "Bot: Thanks for your response, we'll get back to you as soon as we can during o…" at bounding box center [356, 360] width 290 height 15
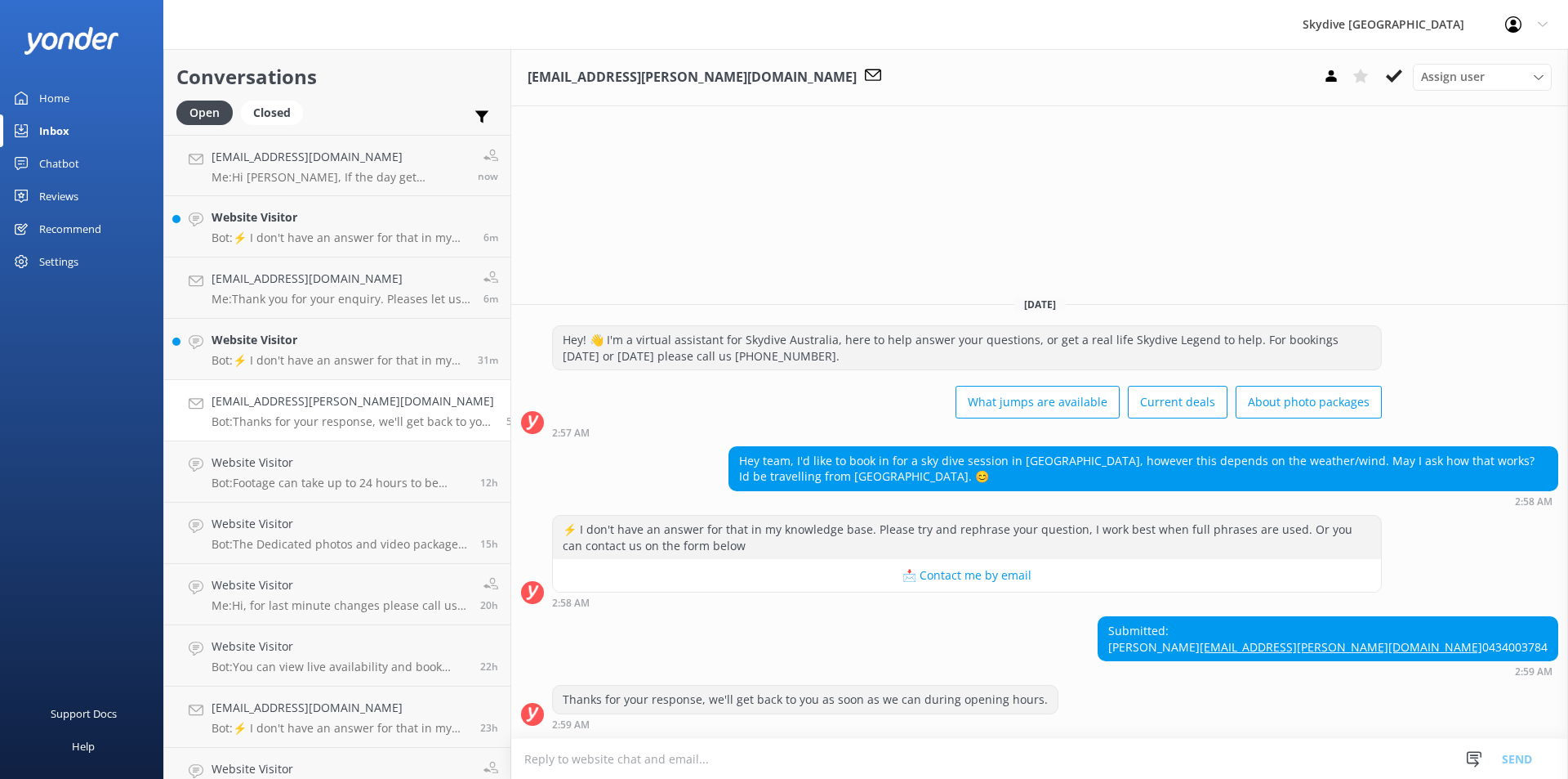
click at [531, 756] on textarea at bounding box center [1039, 758] width 1057 height 40
click at [55, 161] on div "Chatbot" at bounding box center [59, 163] width 40 height 32
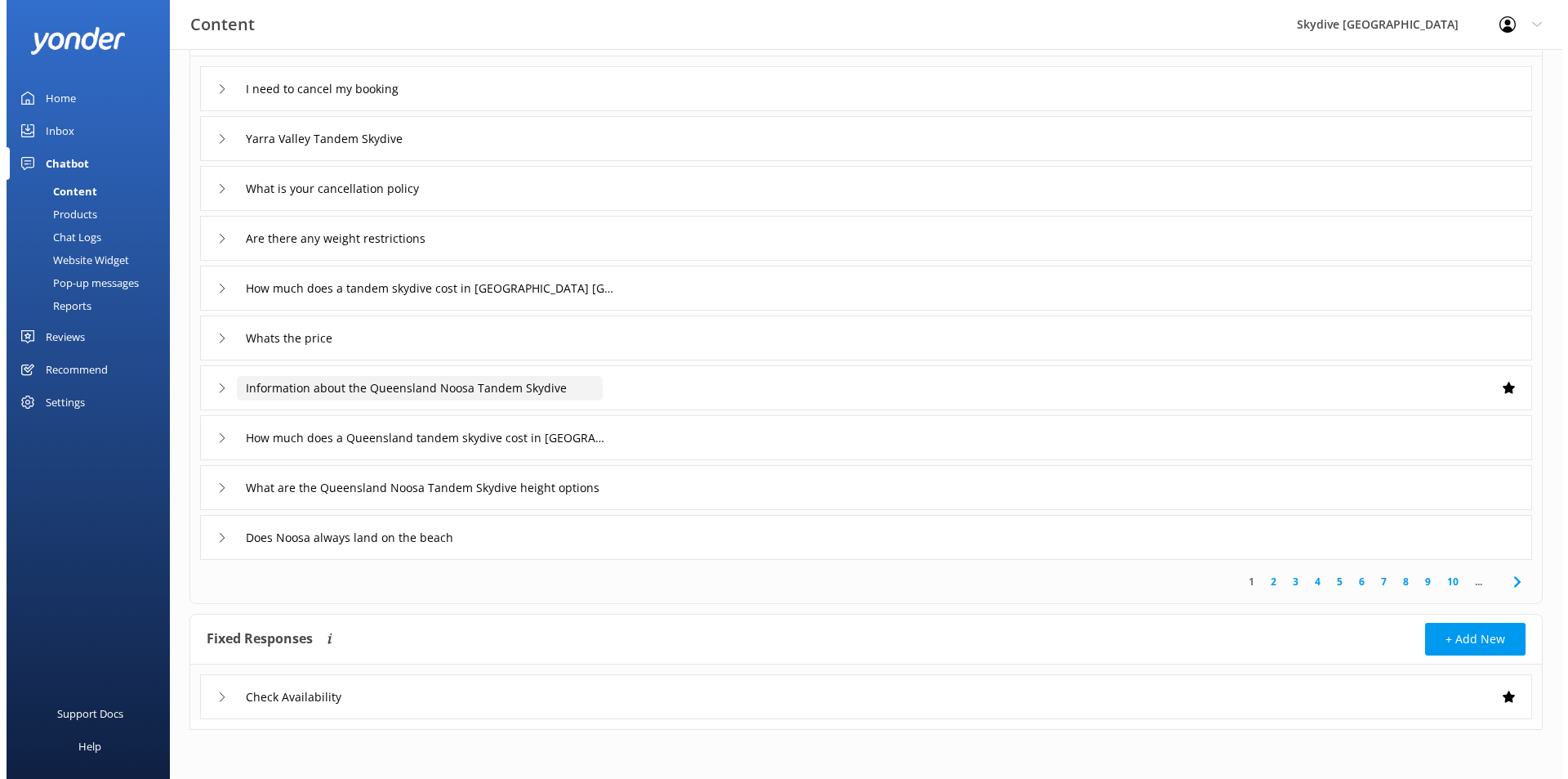
scroll to position [0, 0]
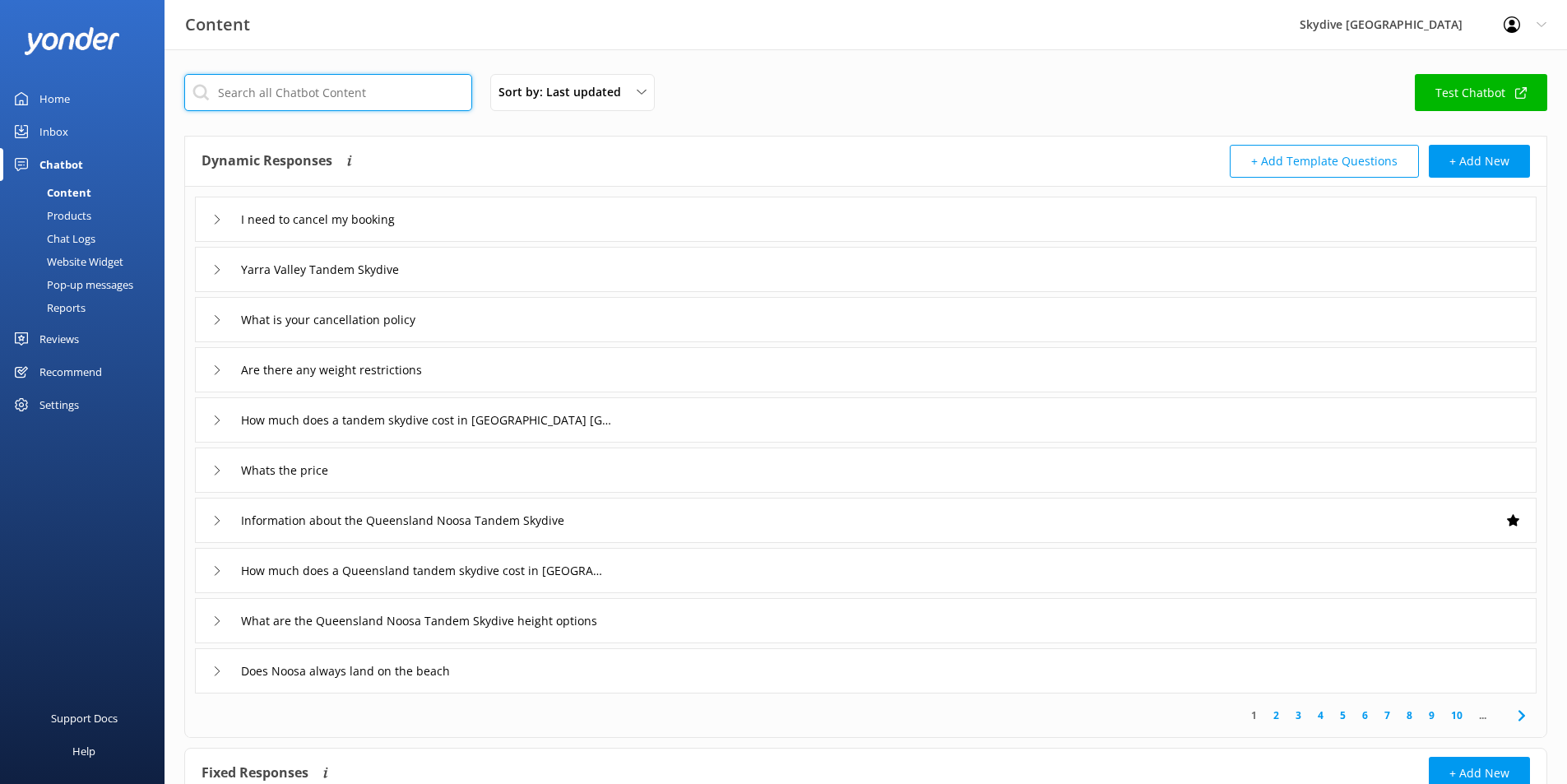
click at [263, 96] on input "text" at bounding box center [329, 93] width 288 height 37
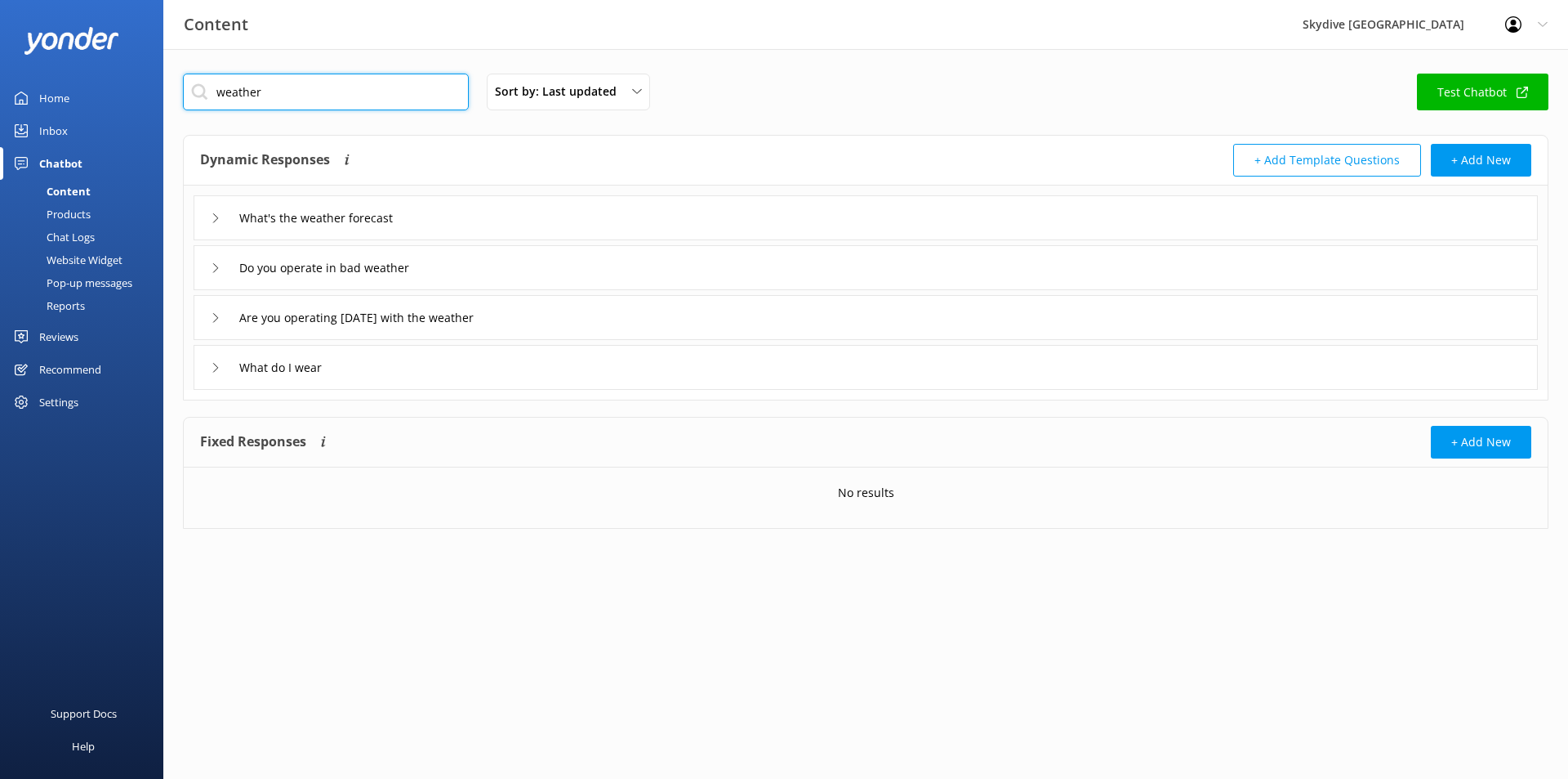
type input "weather"
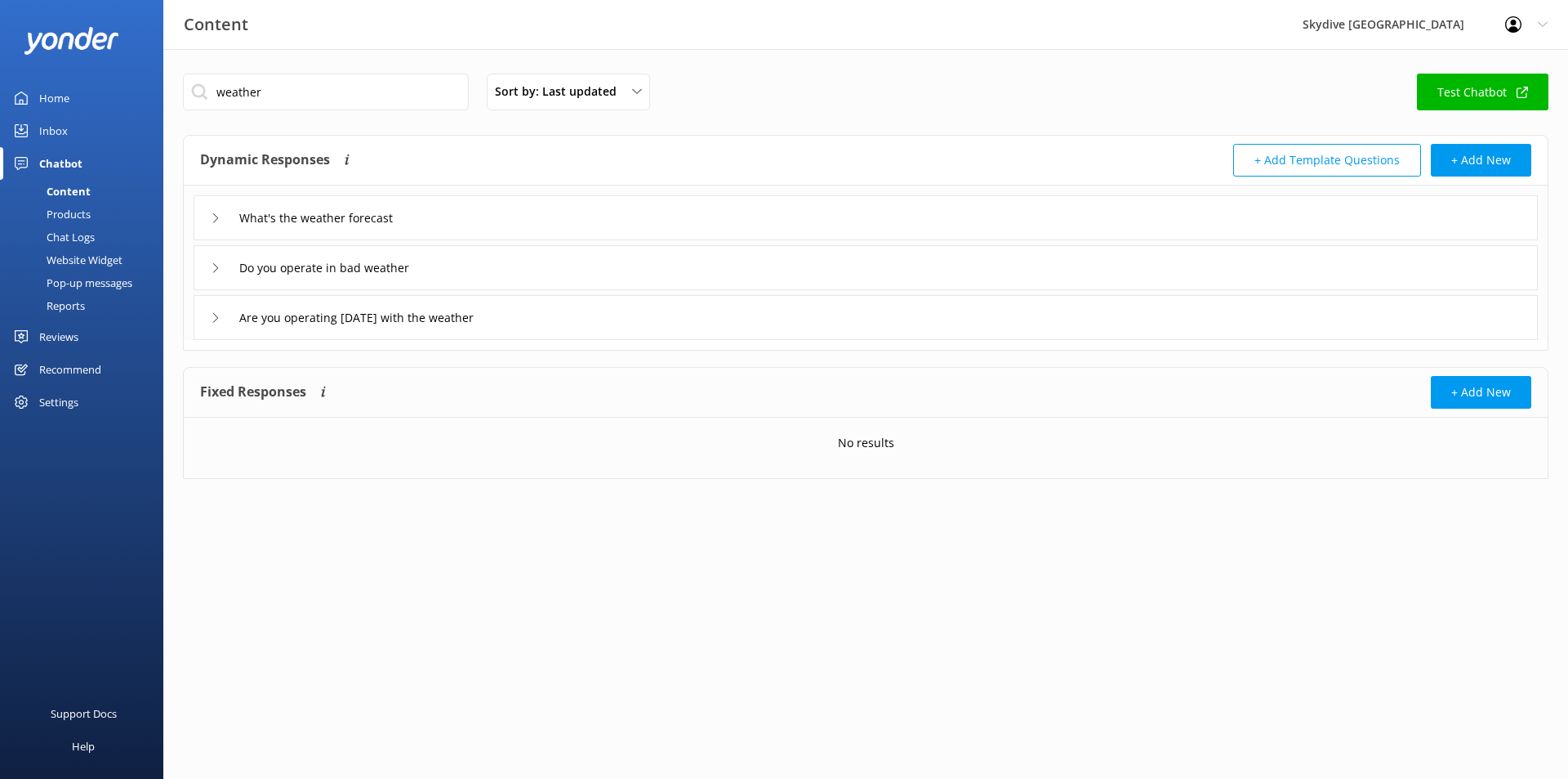
click at [218, 265] on icon at bounding box center [215, 268] width 10 height 10
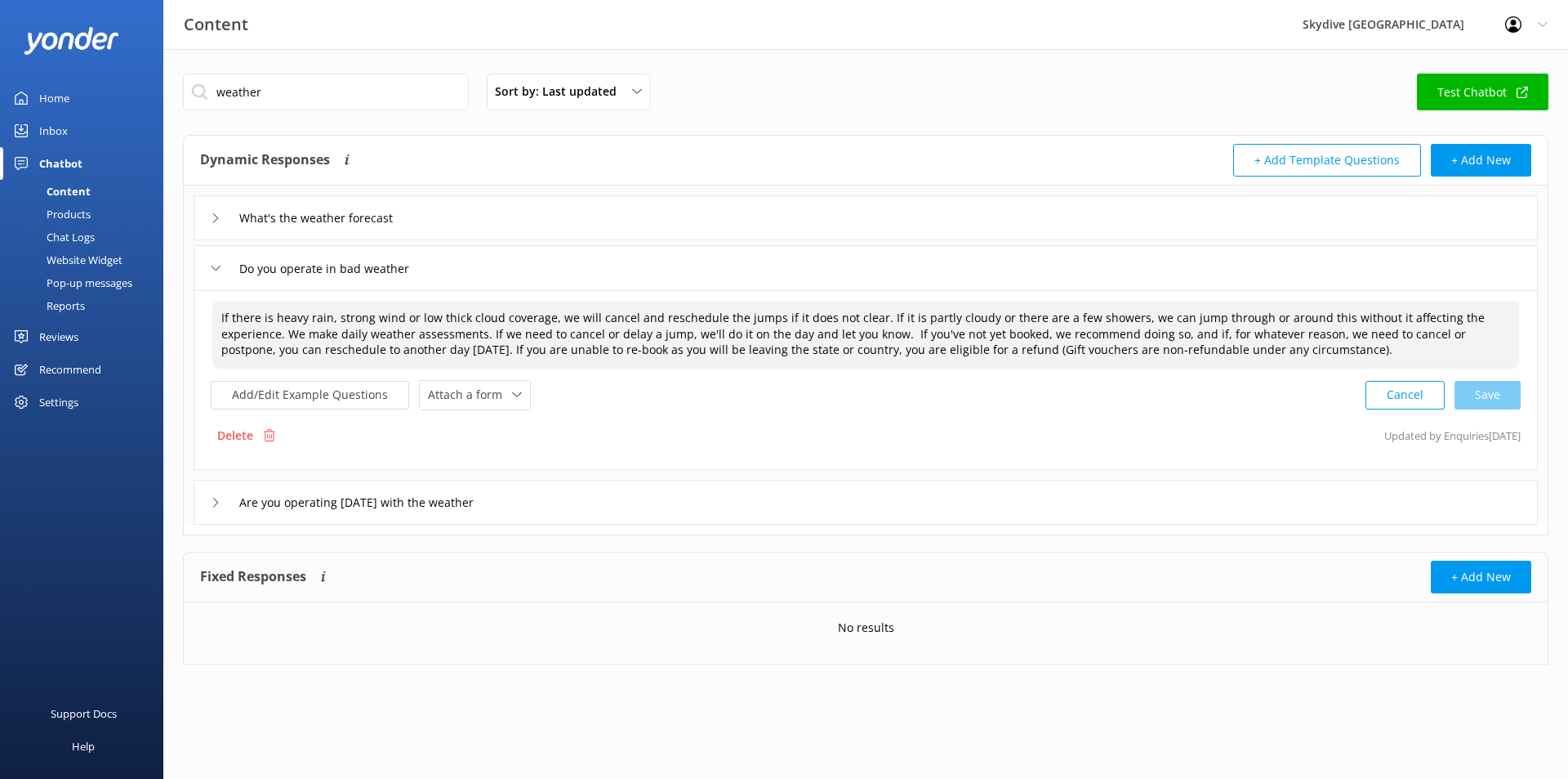
drag, startPoint x: 221, startPoint y: 318, endPoint x: 1335, endPoint y: 366, distance: 1115.0
click at [1335, 366] on textarea "If there is heavy rain, strong wind or low thick cloud coverage, we will cancel…" at bounding box center [866, 334] width 1307 height 68
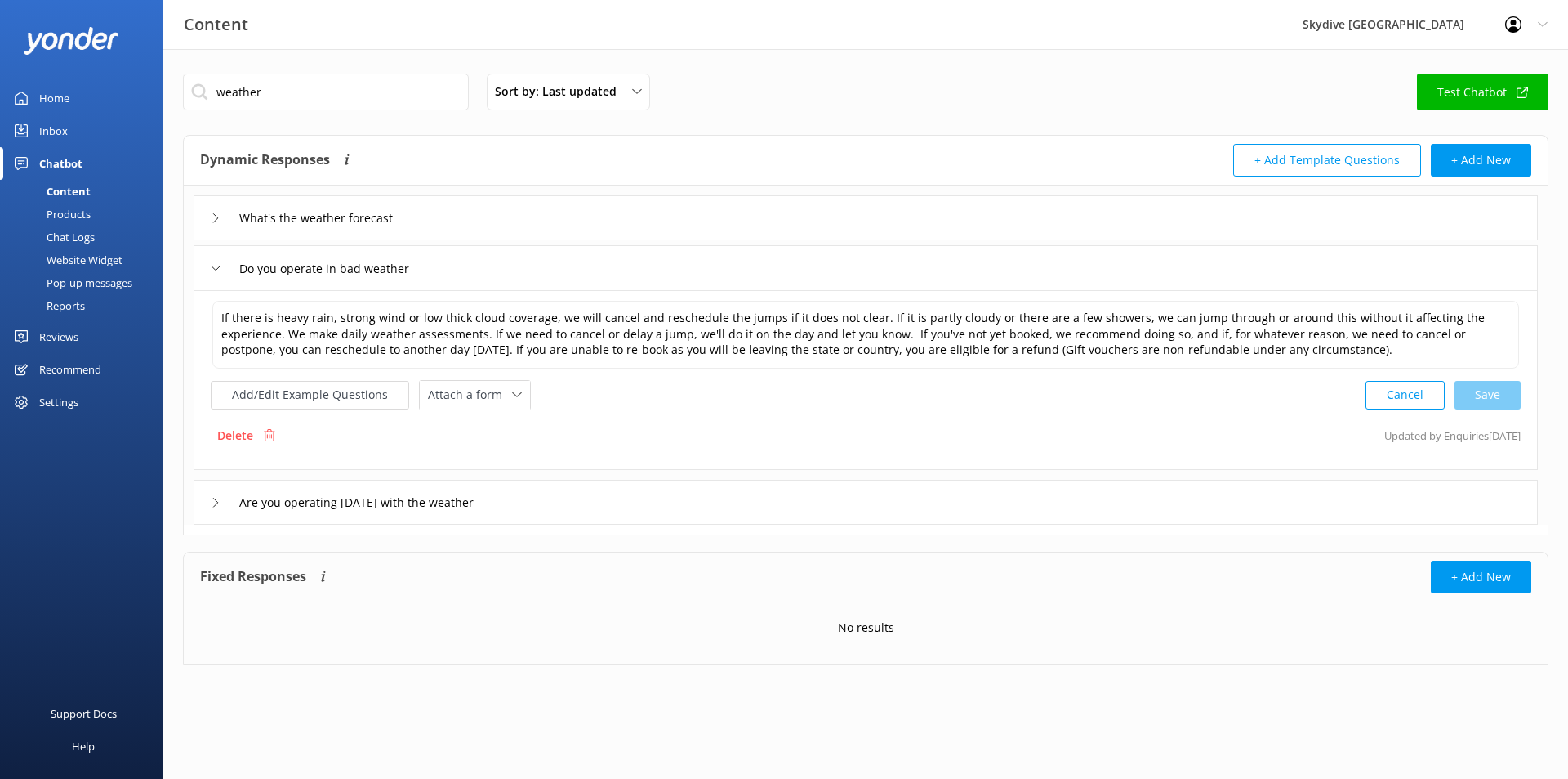
click at [66, 163] on div "Chatbot" at bounding box center [61, 163] width 43 height 32
click at [65, 125] on div "Inbox" at bounding box center [53, 130] width 28 height 32
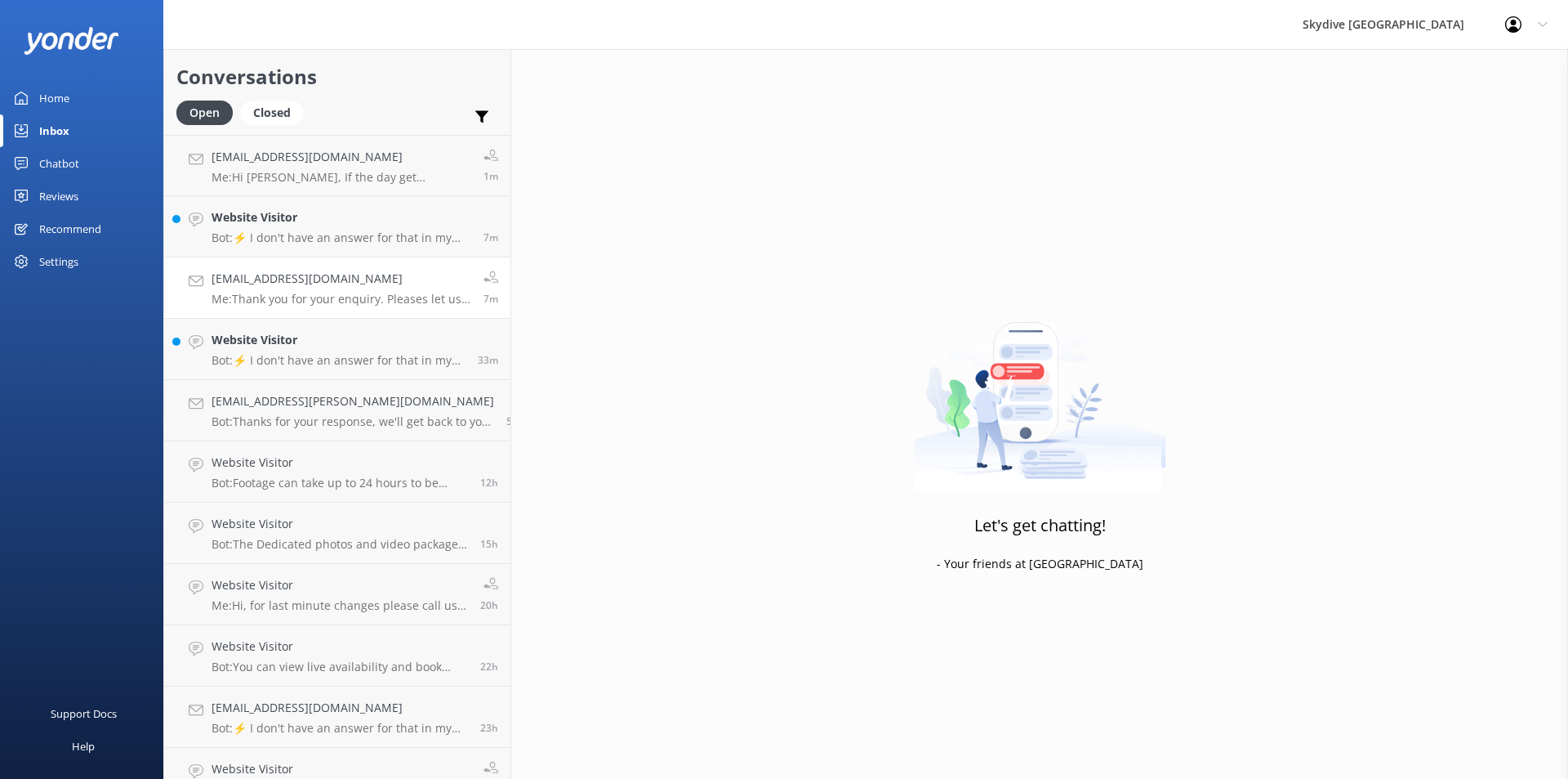
click at [313, 287] on h4 "[EMAIL_ADDRESS][DOMAIN_NAME]" at bounding box center [341, 278] width 260 height 18
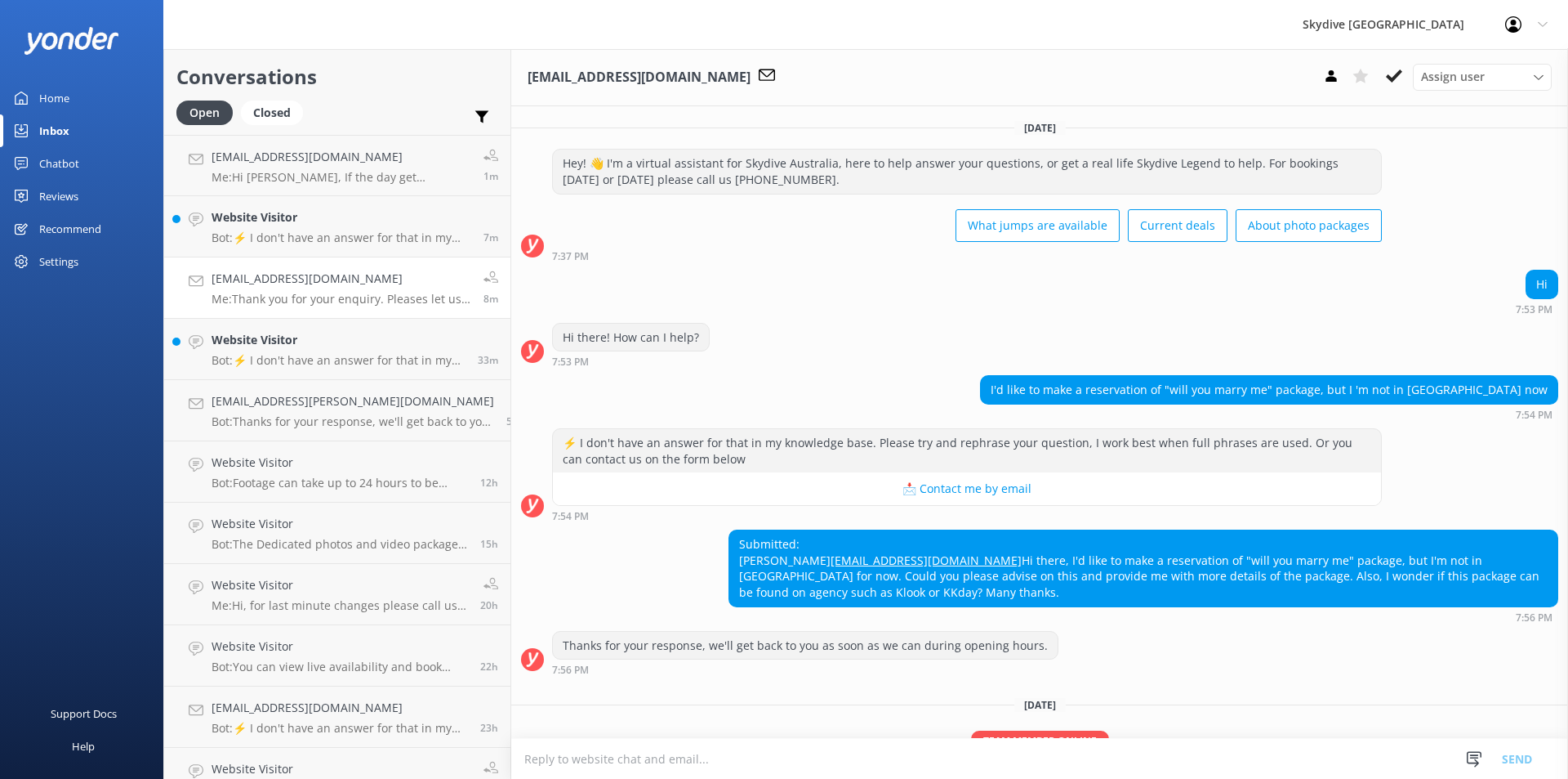
scroll to position [203, 0]
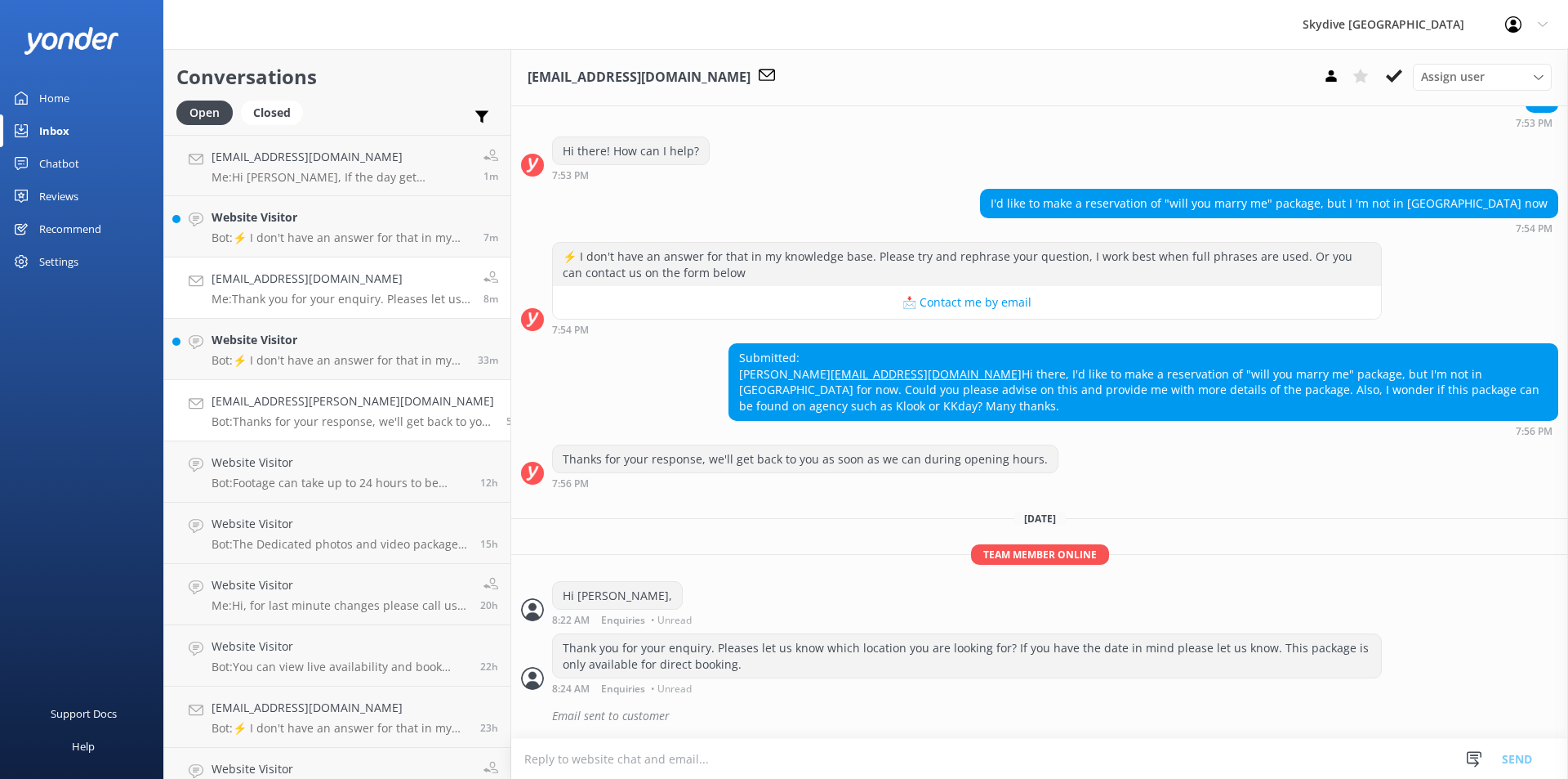
click at [326, 415] on p "Bot: Thanks for your response, we'll get back to you as soon as we can during o…" at bounding box center [353, 421] width 282 height 15
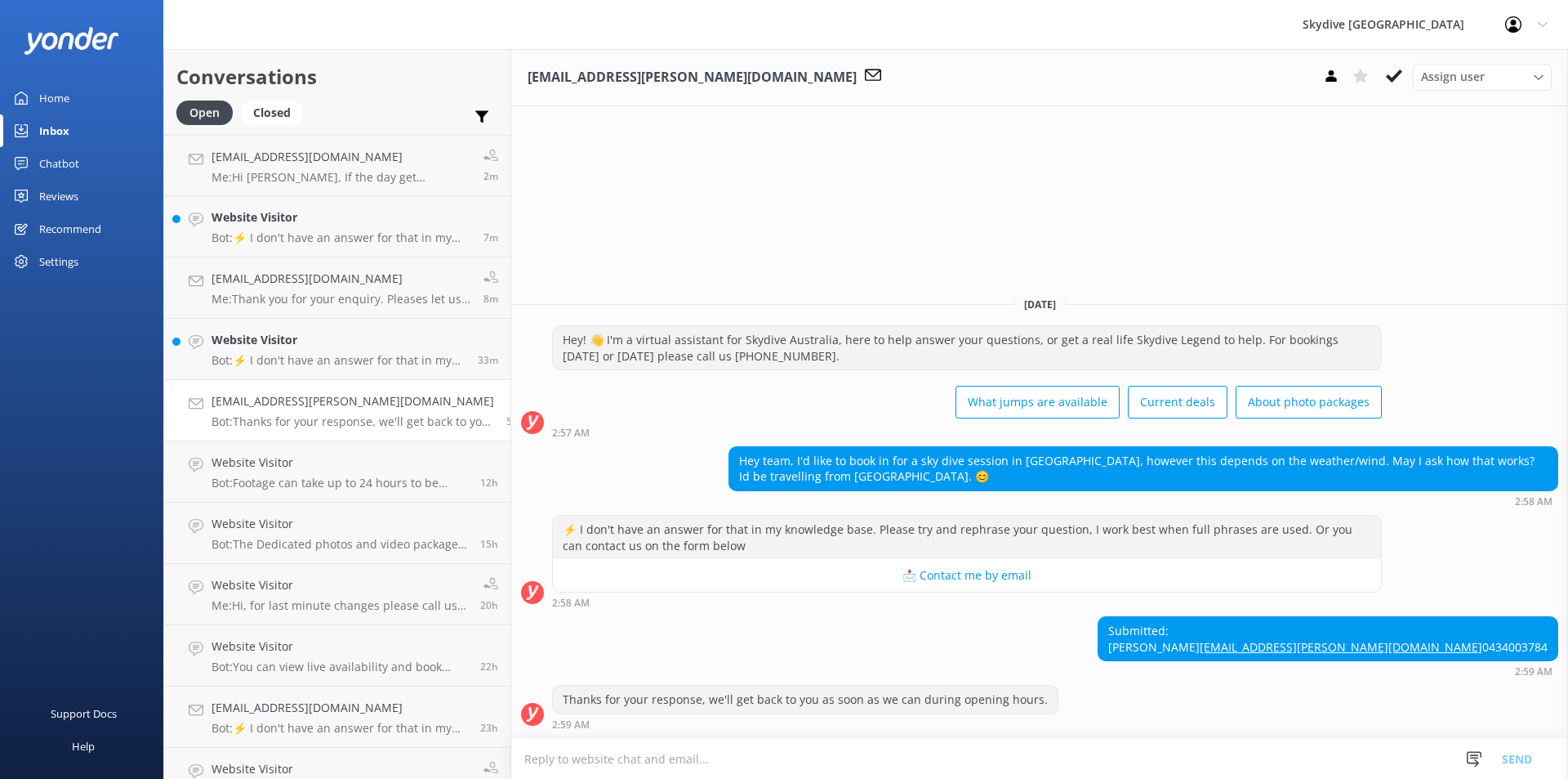
scroll to position [0, 0]
click at [602, 761] on textarea at bounding box center [1039, 758] width 1057 height 40
paste textarea "If there is heavy rain, strong wind or low thick cloud coverage, we will cancel…"
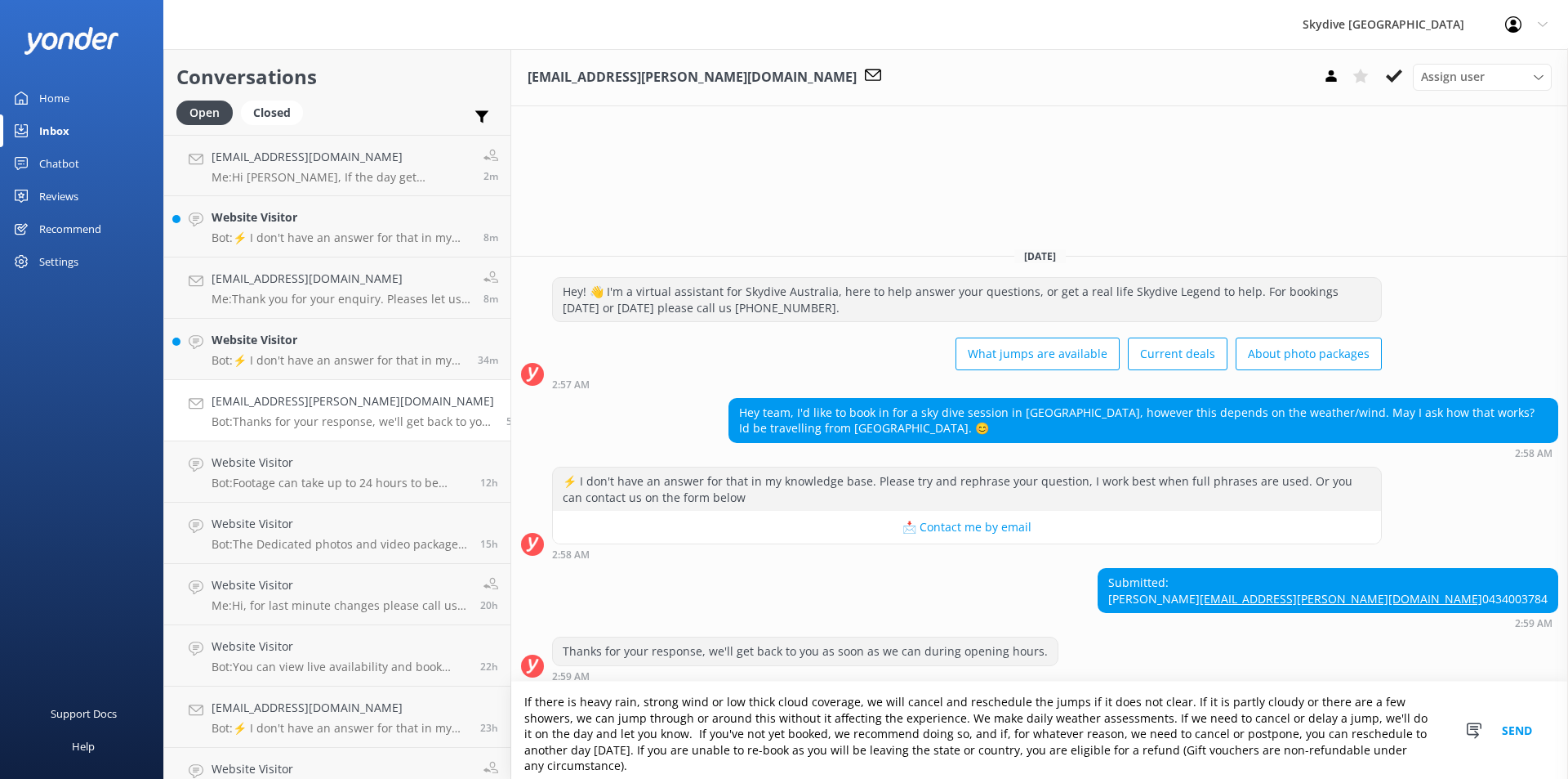
type textarea "If there is heavy rain, strong wind or low thick cloud coverage, we will cancel…"
click at [1511, 730] on button "Send" at bounding box center [1517, 729] width 62 height 97
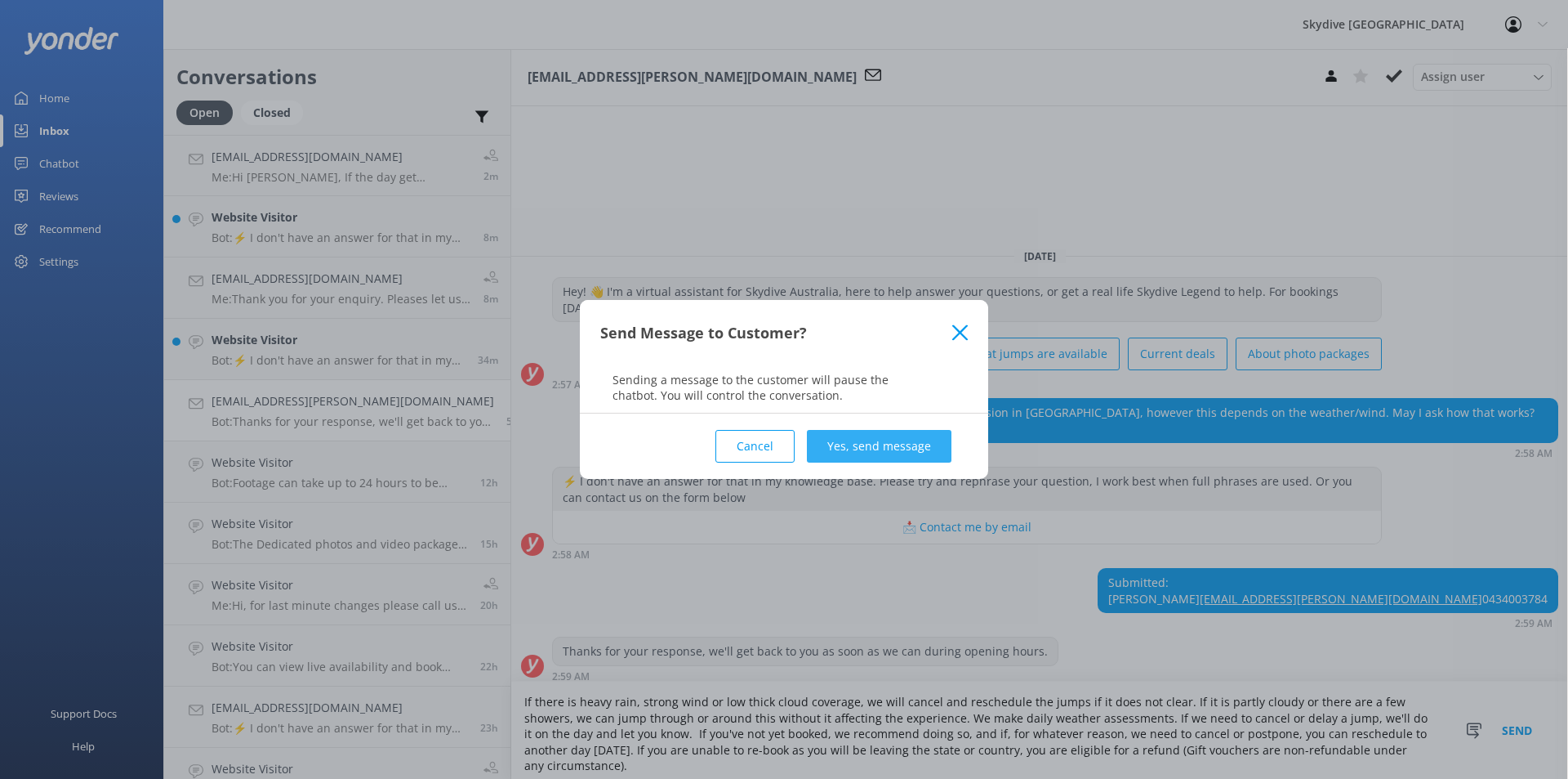
click at [862, 447] on button "Yes, send message" at bounding box center [879, 446] width 145 height 32
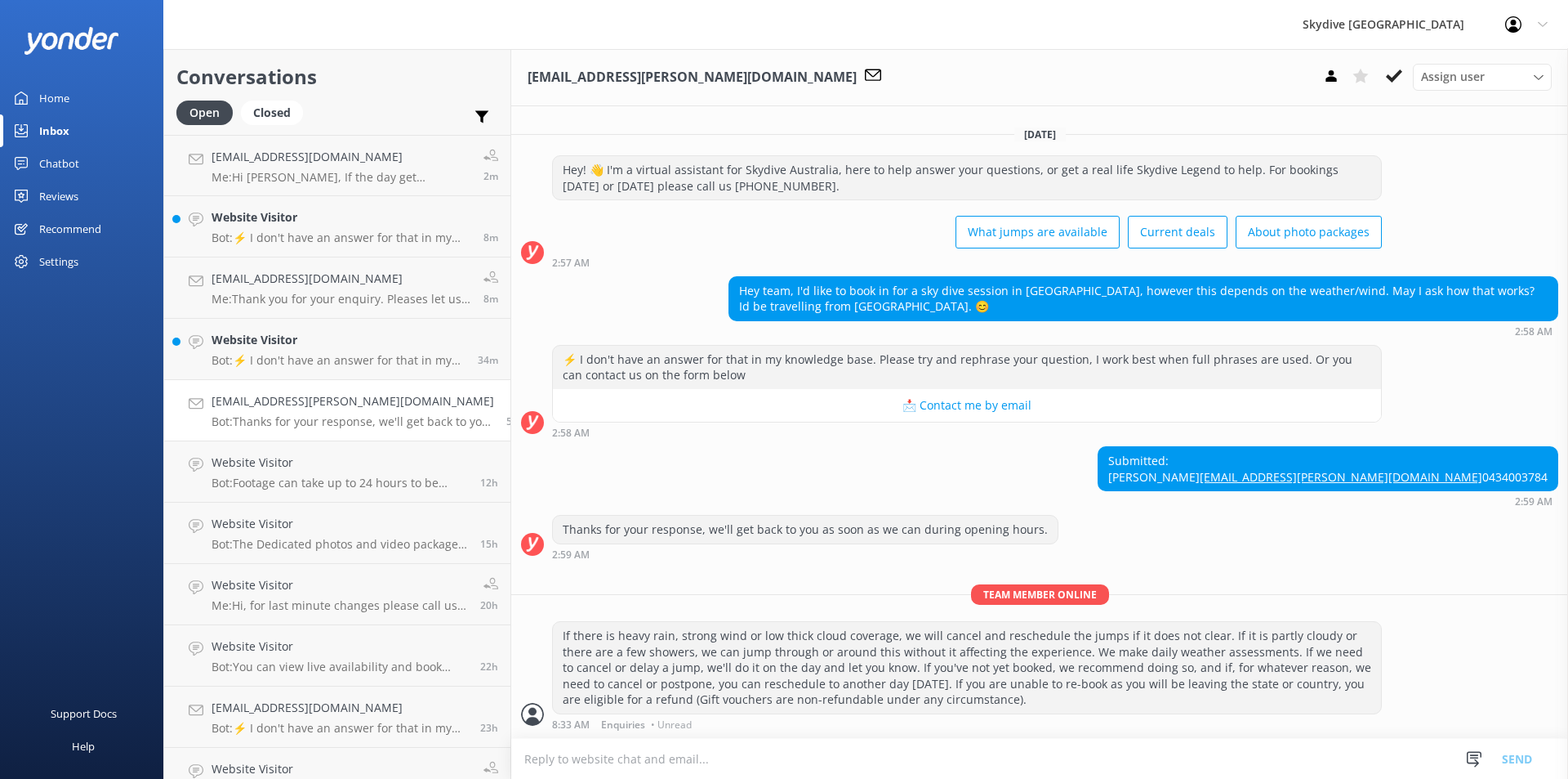
scroll to position [26, 0]
click at [293, 352] on div "Website Visitor Bot: ⚡ I don't have an answer for that in my knowledge base. Pl…" at bounding box center [338, 349] width 254 height 36
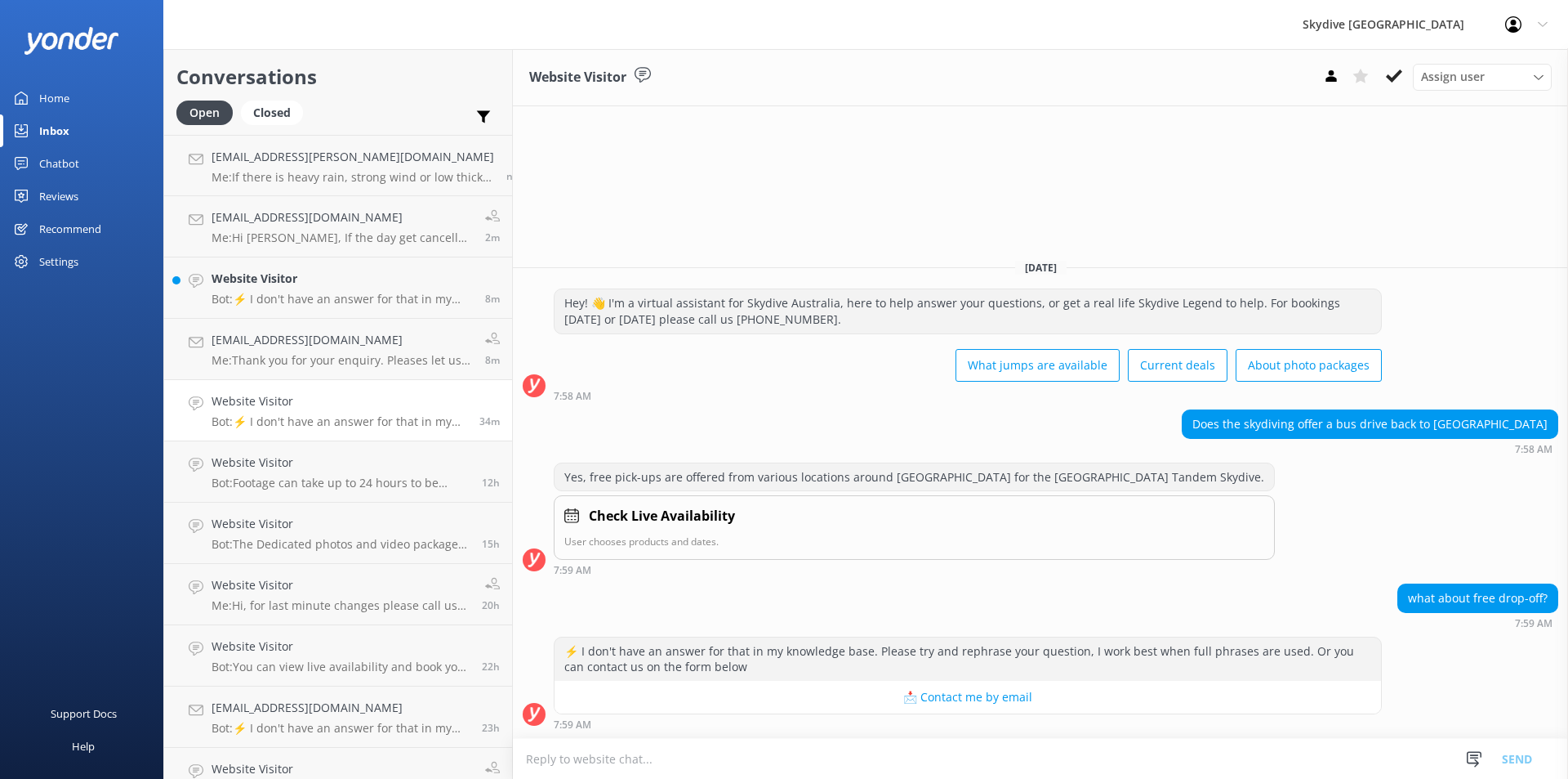
click at [596, 760] on textarea at bounding box center [1040, 758] width 1055 height 40
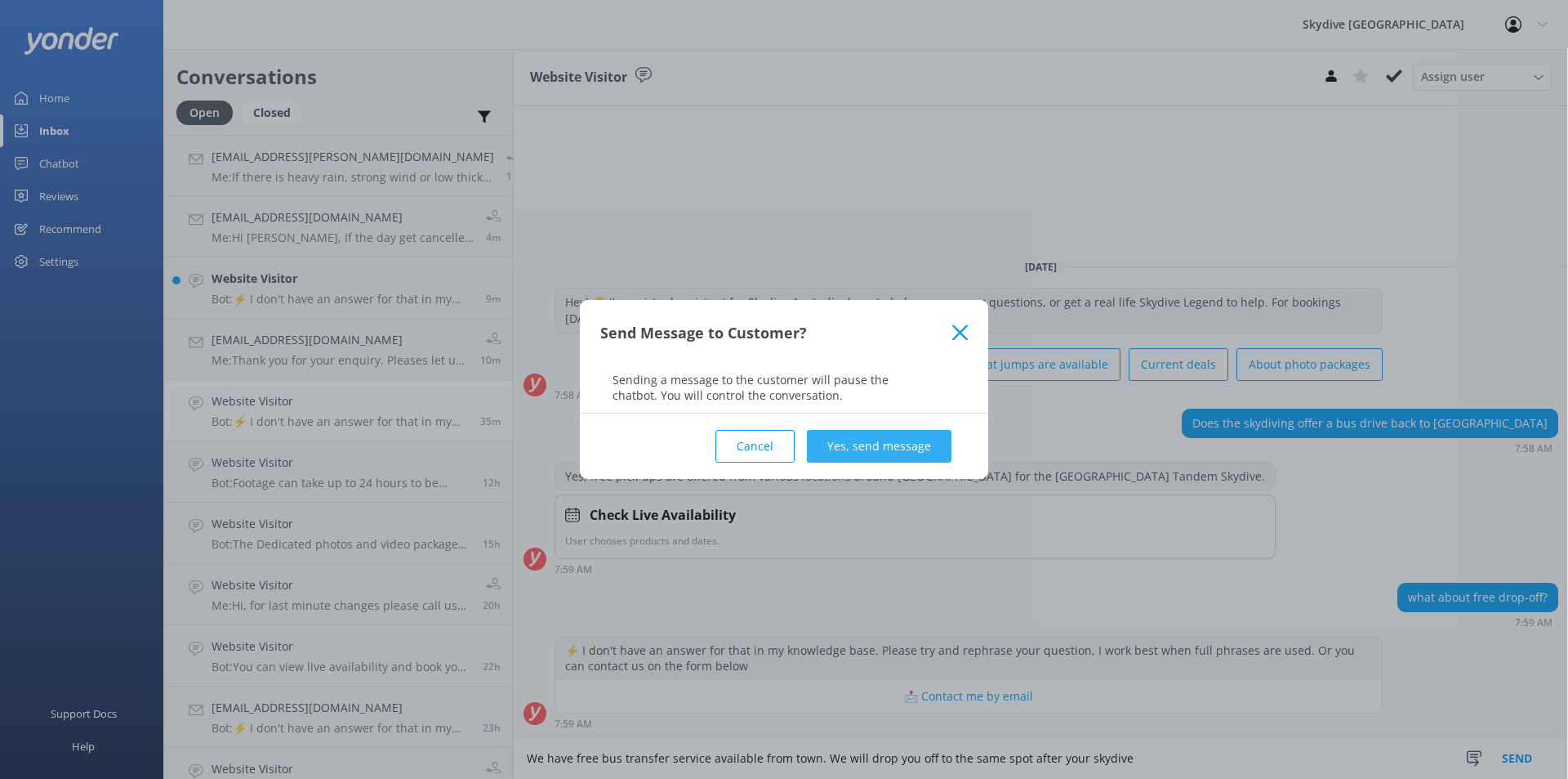
type textarea "We have free bus transfer service available from town. We will drop you off to …"
click at [908, 449] on button "Yes, send message" at bounding box center [879, 446] width 145 height 32
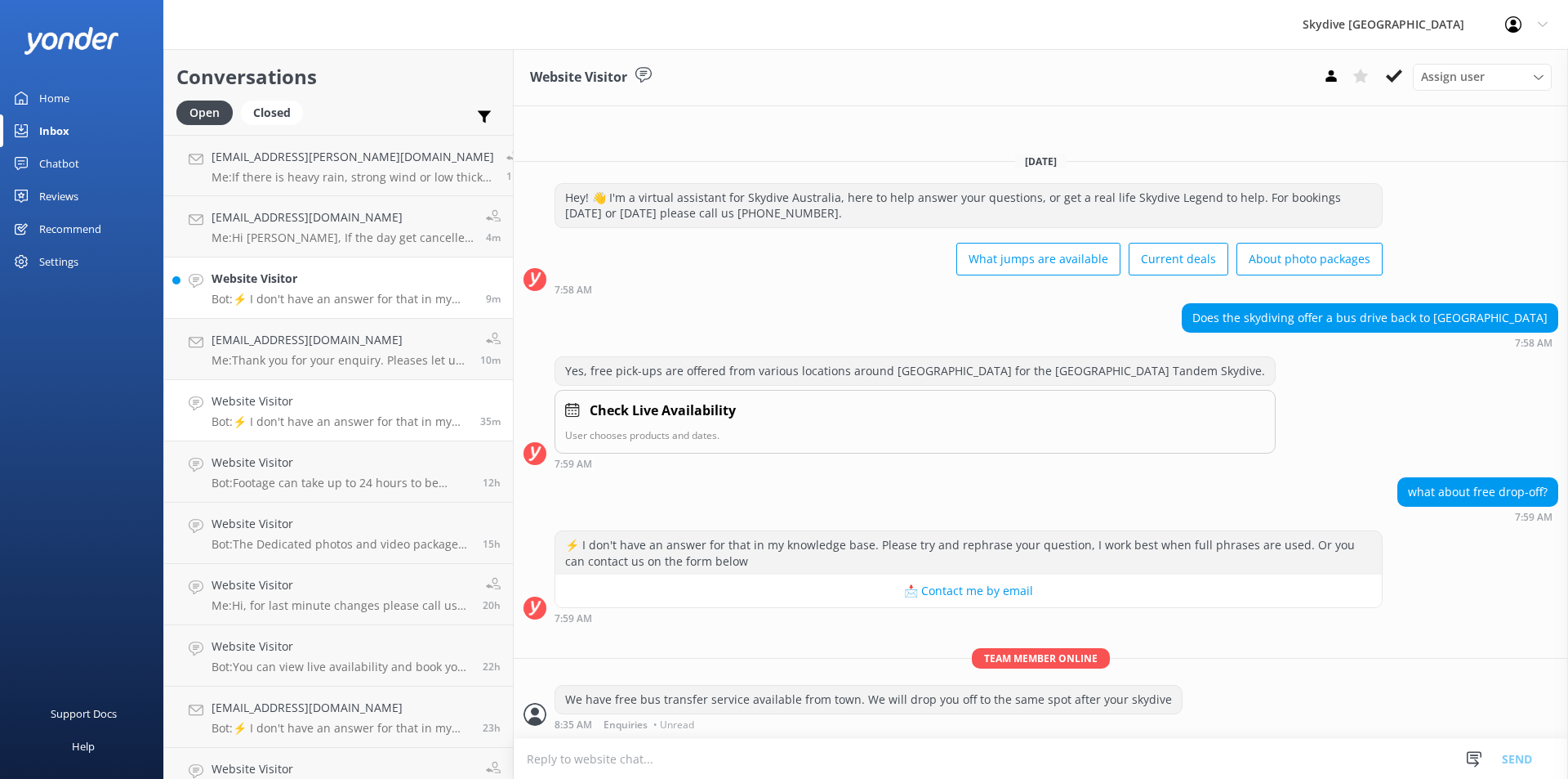
click at [251, 288] on div "Website Visitor Bot: ⚡ I don't have an answer for that in my knowledge base. Pl…" at bounding box center [343, 287] width 262 height 36
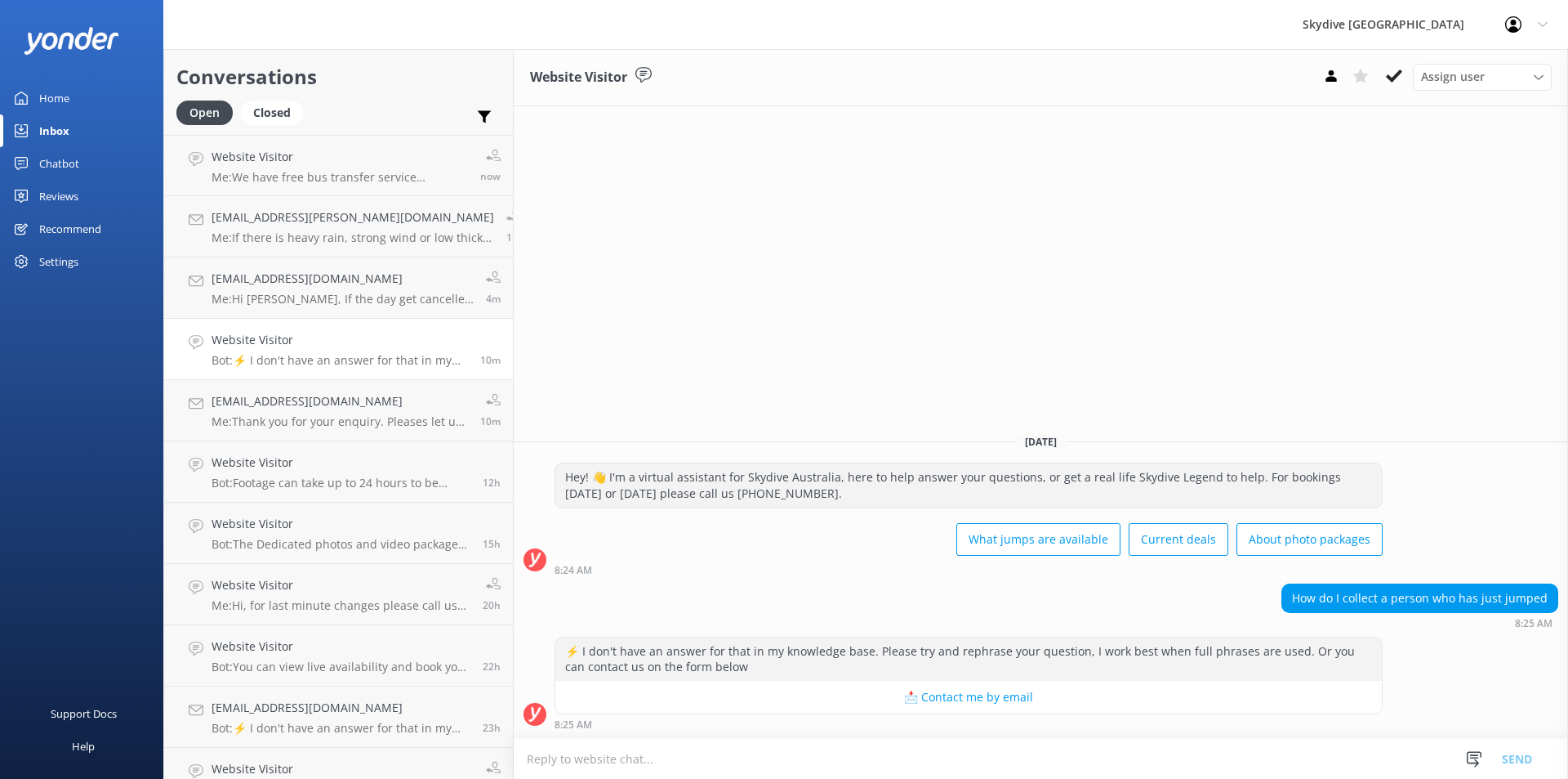
click at [522, 759] on textarea at bounding box center [1040, 758] width 1054 height 40
type textarea "j"
type textarea "W"
click at [719, 759] on textarea "Which location is the jump? Do you have booking ID?" at bounding box center [1040, 758] width 1054 height 41
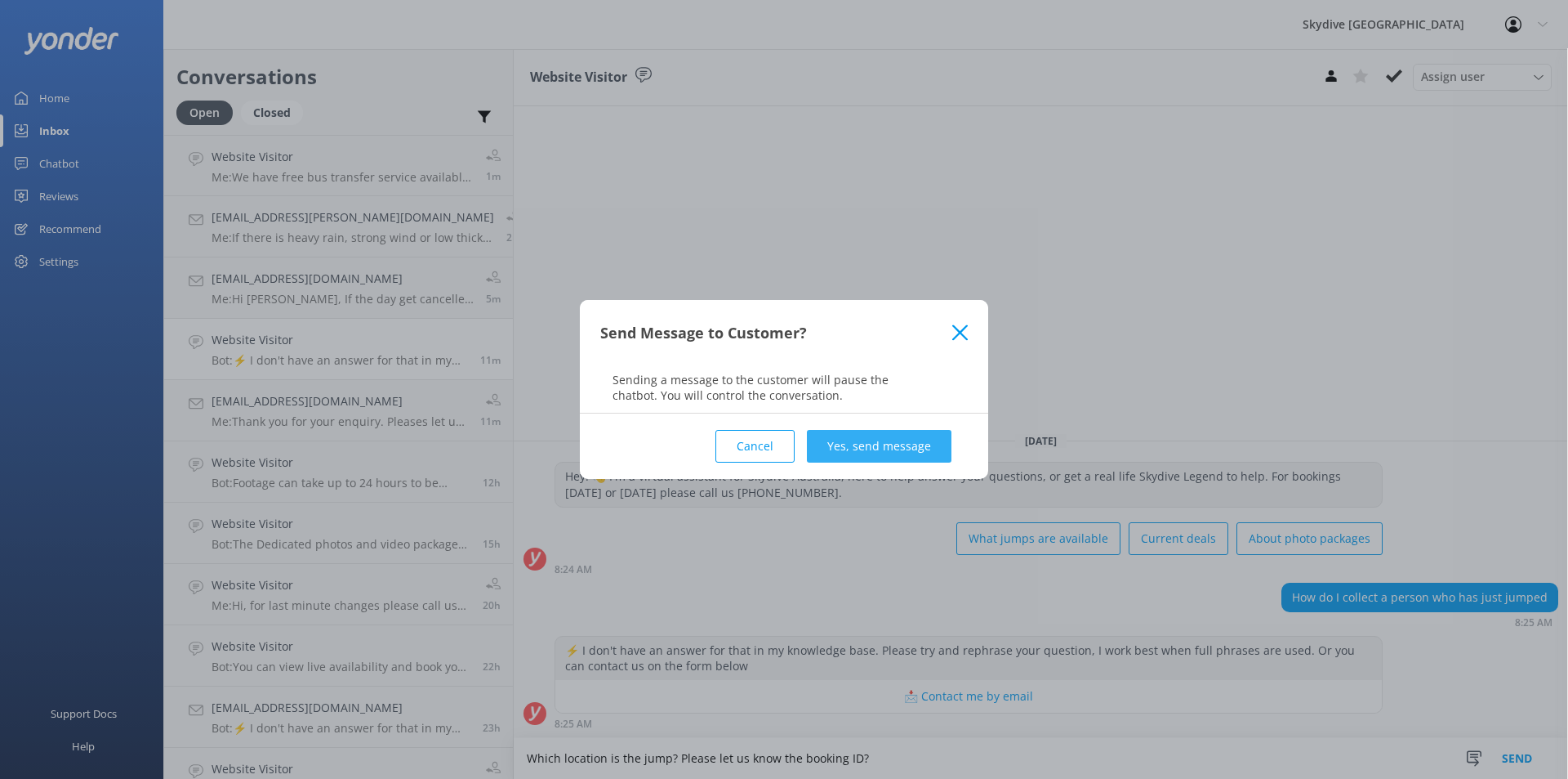
type textarea "Which location is the jump? Please let us know the booking ID?"
click at [887, 453] on button "Yes, send message" at bounding box center [879, 446] width 145 height 32
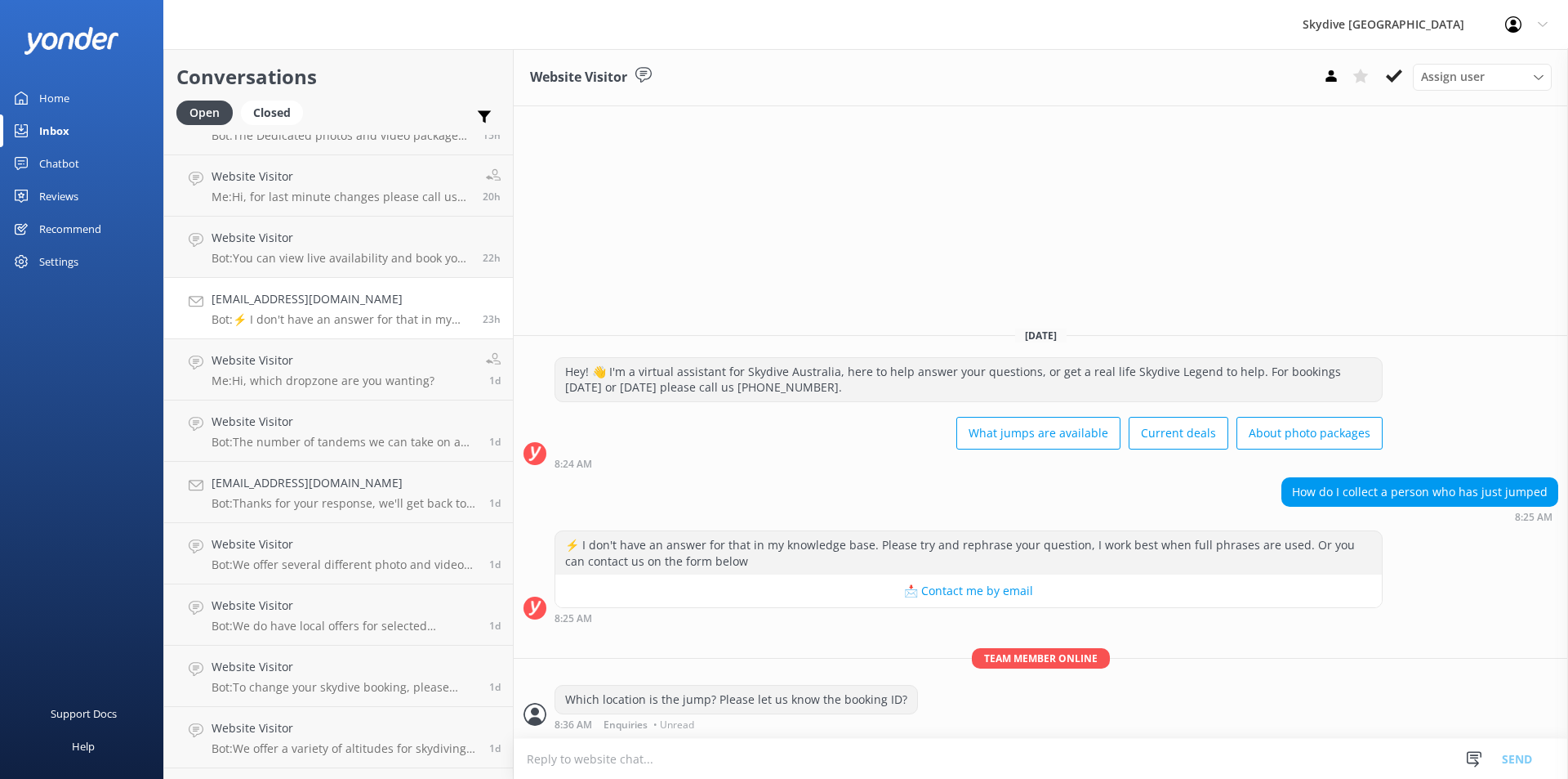
scroll to position [0, 0]
